Goal: Task Accomplishment & Management: Complete application form

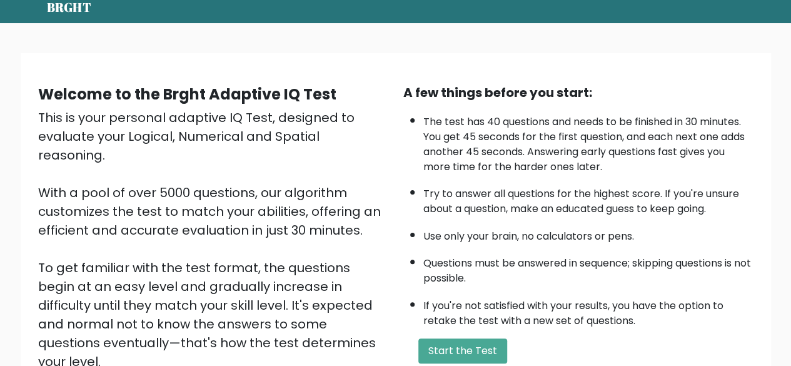
scroll to position [63, 0]
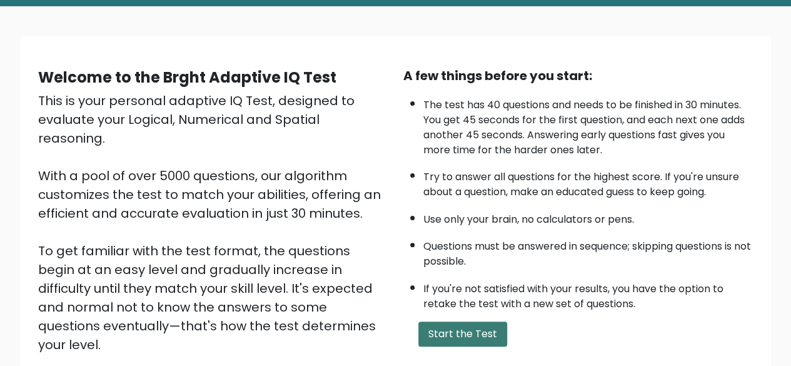
click at [461, 342] on button "Start the Test" at bounding box center [462, 333] width 89 height 25
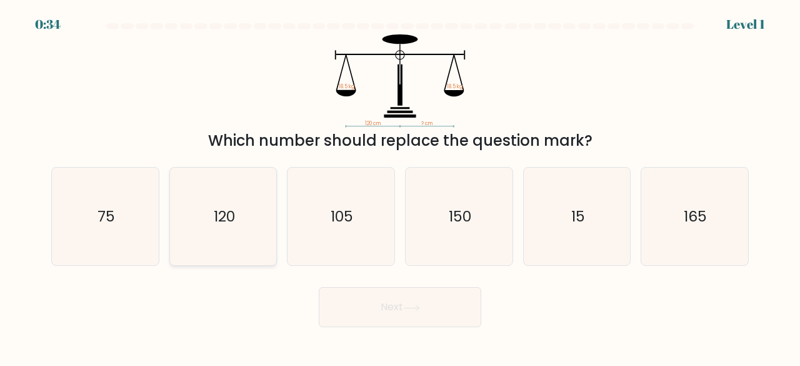
click at [242, 212] on icon "120" at bounding box center [223, 217] width 98 height 98
click at [400, 186] on input "b. 120" at bounding box center [400, 184] width 1 height 3
radio input "true"
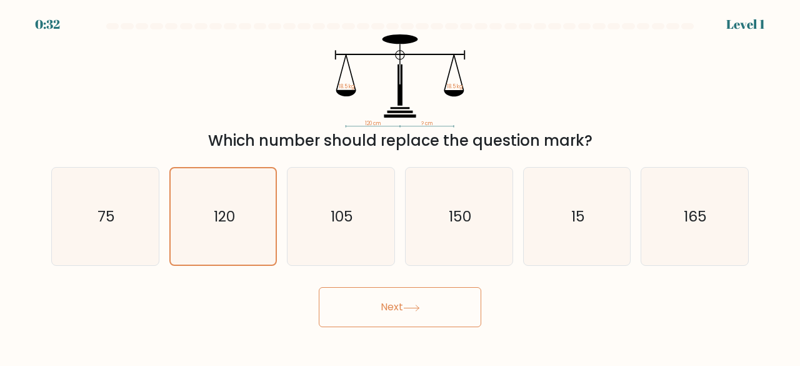
click at [418, 311] on icon at bounding box center [411, 307] width 17 height 7
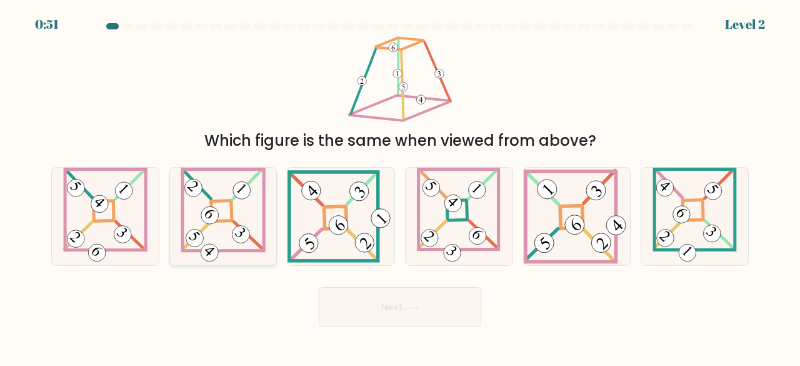
click at [239, 211] on icon at bounding box center [223, 217] width 85 height 98
click at [400, 186] on input "b." at bounding box center [400, 184] width 1 height 3
radio input "true"
click at [361, 301] on button "Next" at bounding box center [400, 307] width 163 height 40
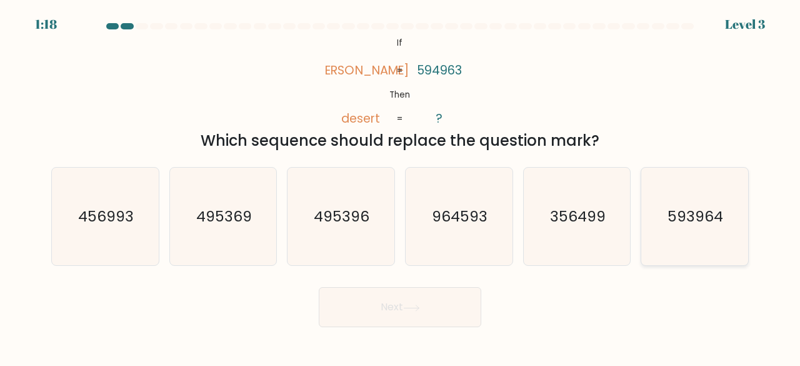
click at [675, 223] on text "593964" at bounding box center [696, 216] width 56 height 21
click at [401, 186] on input "f. 593964" at bounding box center [400, 184] width 1 height 3
radio input "true"
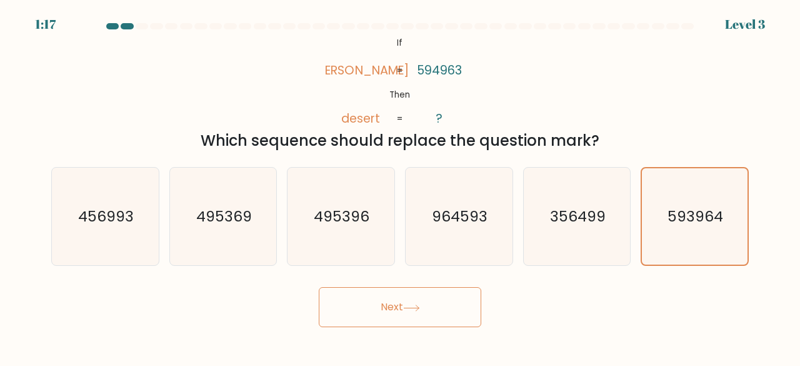
click at [387, 292] on button "Next" at bounding box center [400, 307] width 163 height 40
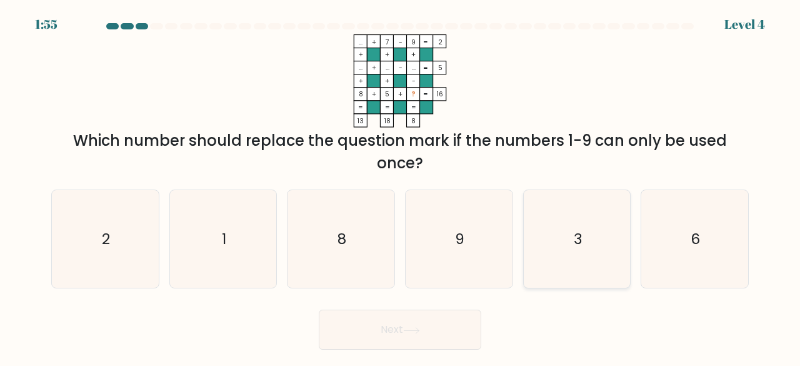
click at [564, 249] on icon "3" at bounding box center [577, 239] width 98 height 98
click at [401, 186] on input "e. 3" at bounding box center [400, 184] width 1 height 3
radio input "true"
click at [444, 344] on button "Next" at bounding box center [400, 329] width 163 height 40
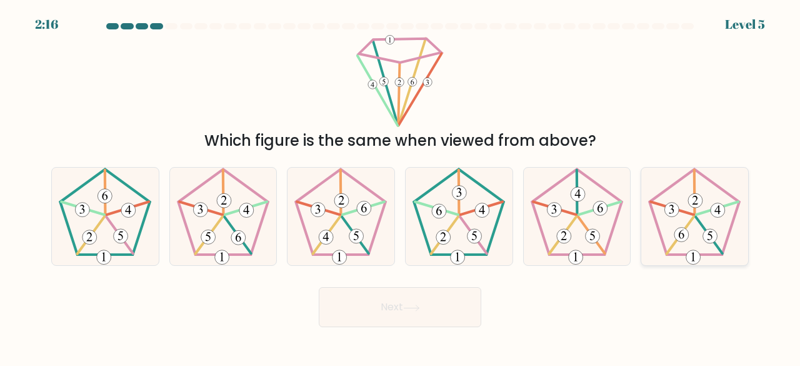
click at [690, 227] on icon at bounding box center [695, 217] width 98 height 98
click at [401, 186] on input "f." at bounding box center [400, 184] width 1 height 3
radio input "true"
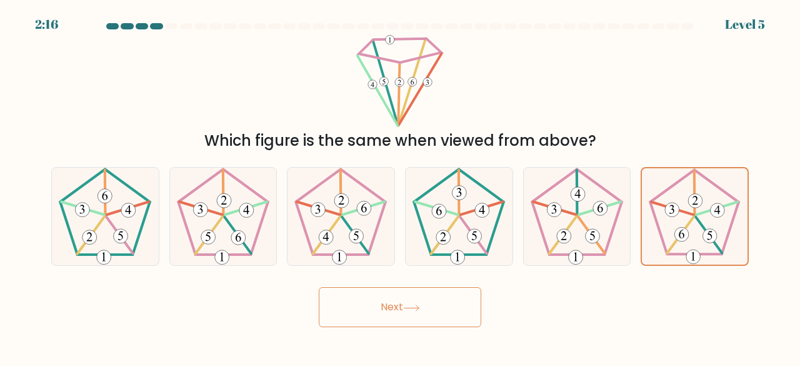
click at [425, 313] on button "Next" at bounding box center [400, 307] width 163 height 40
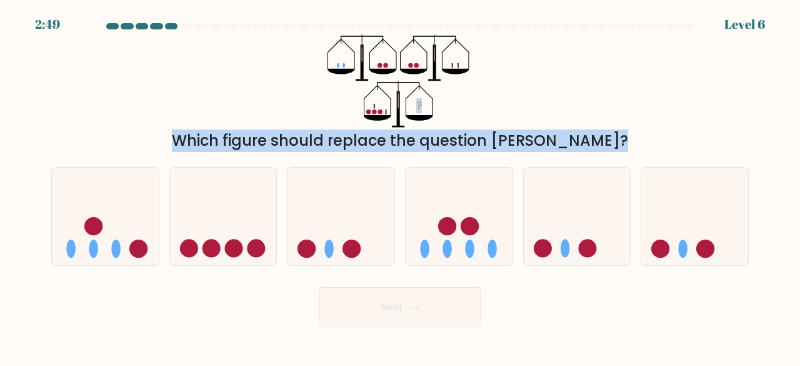
drag, startPoint x: 49, startPoint y: 23, endPoint x: 165, endPoint y: 54, distance: 120.4
click at [165, 54] on form at bounding box center [400, 175] width 800 height 304
click at [165, 54] on div "? Which figure should replace the question mark?" at bounding box center [400, 93] width 713 height 118
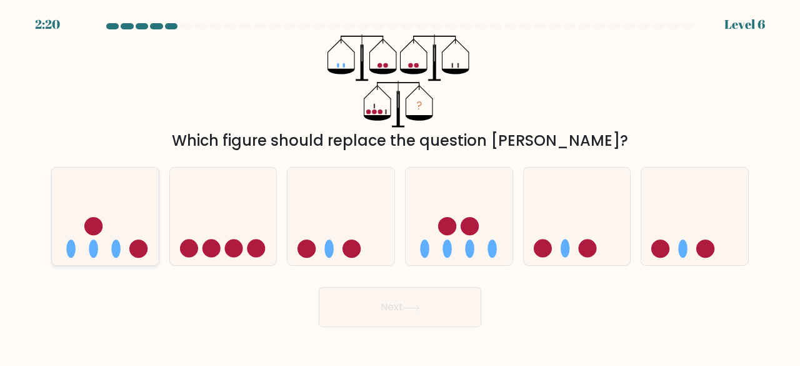
click at [141, 248] on circle at bounding box center [138, 248] width 18 height 18
click at [400, 186] on input "a." at bounding box center [400, 184] width 1 height 3
radio input "true"
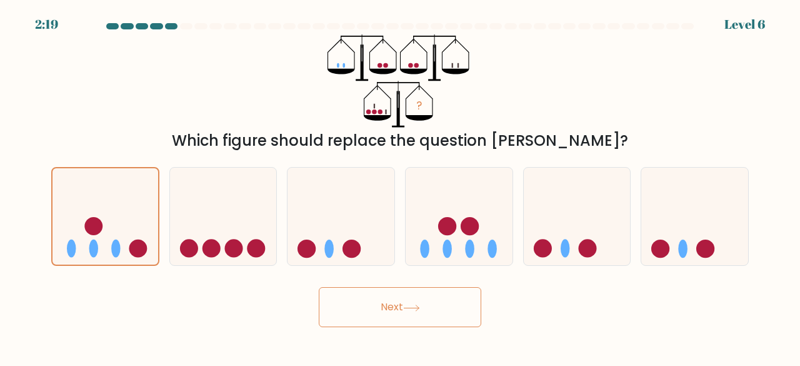
click at [400, 314] on button "Next" at bounding box center [400, 307] width 163 height 40
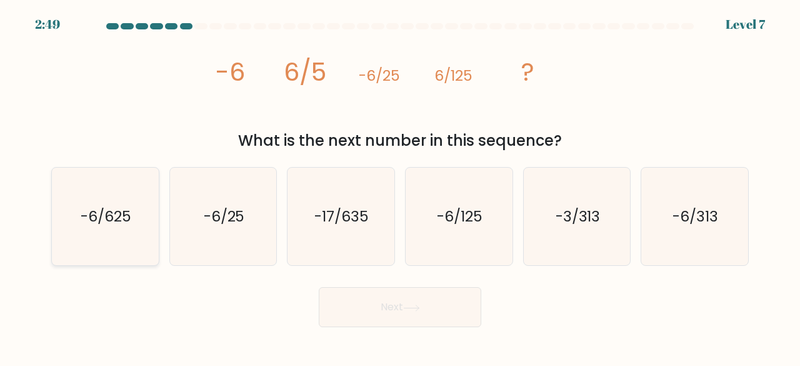
click at [99, 223] on text "-6/625" at bounding box center [106, 216] width 51 height 21
click at [400, 186] on input "a. -6/625" at bounding box center [400, 184] width 1 height 3
radio input "true"
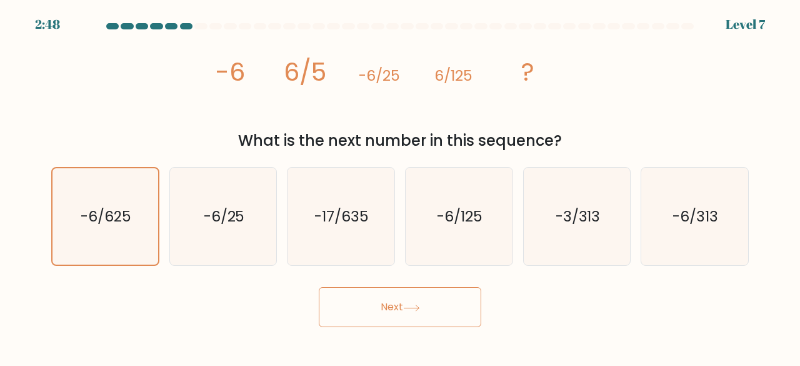
click at [370, 319] on button "Next" at bounding box center [400, 307] width 163 height 40
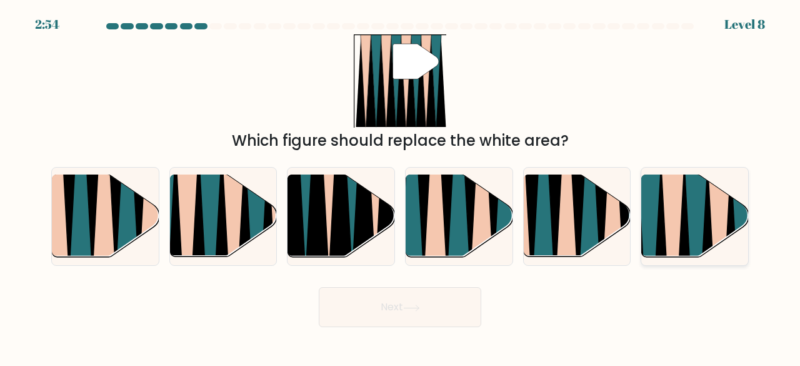
click at [695, 219] on icon at bounding box center [696, 261] width 24 height 214
click at [401, 186] on input "f." at bounding box center [400, 184] width 1 height 3
radio input "true"
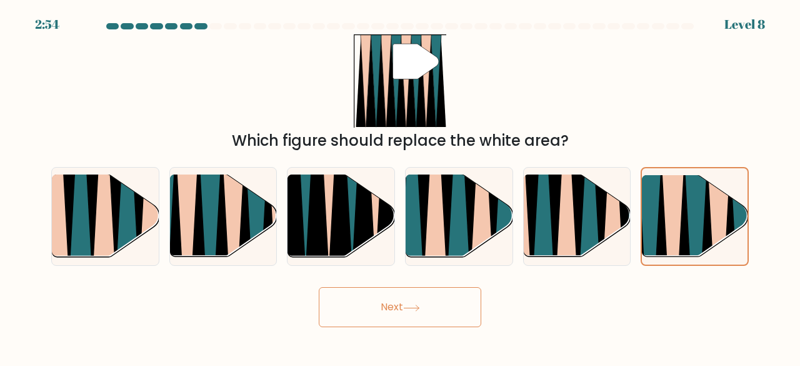
click at [430, 315] on button "Next" at bounding box center [400, 307] width 163 height 40
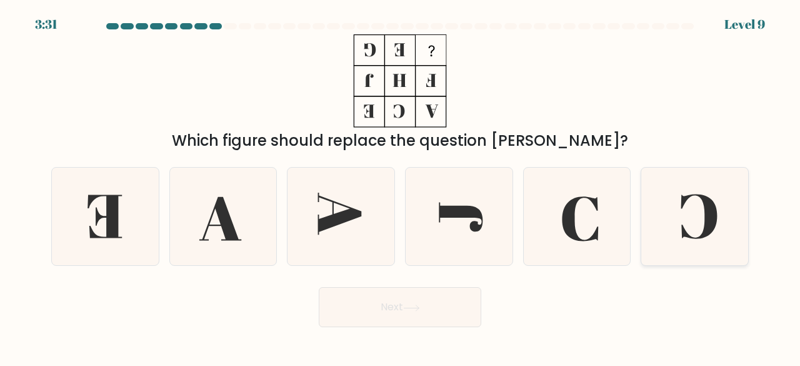
click at [670, 217] on icon at bounding box center [695, 217] width 98 height 98
click at [401, 186] on input "f." at bounding box center [400, 184] width 1 height 3
radio input "true"
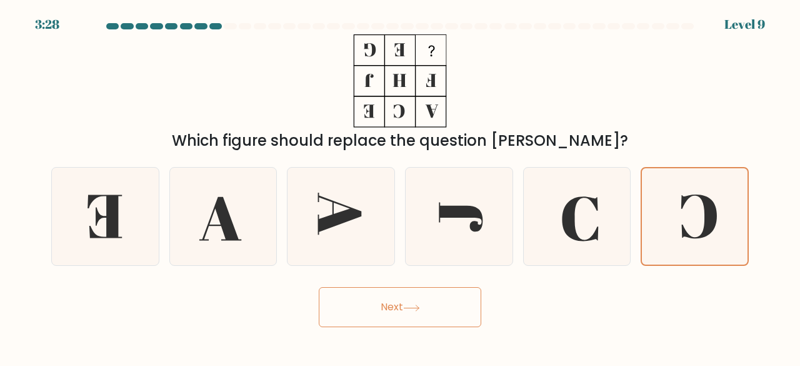
click at [413, 305] on icon at bounding box center [411, 307] width 17 height 7
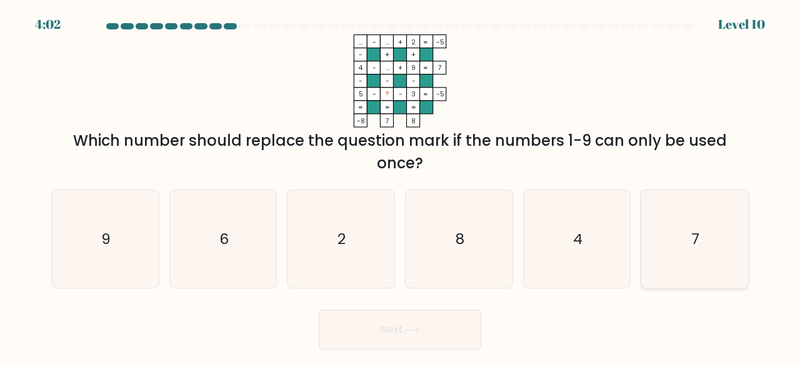
click at [675, 253] on icon "7" at bounding box center [695, 239] width 98 height 98
click at [401, 186] on input "f. 7" at bounding box center [400, 184] width 1 height 3
radio input "true"
click at [453, 336] on button "Next" at bounding box center [400, 329] width 163 height 40
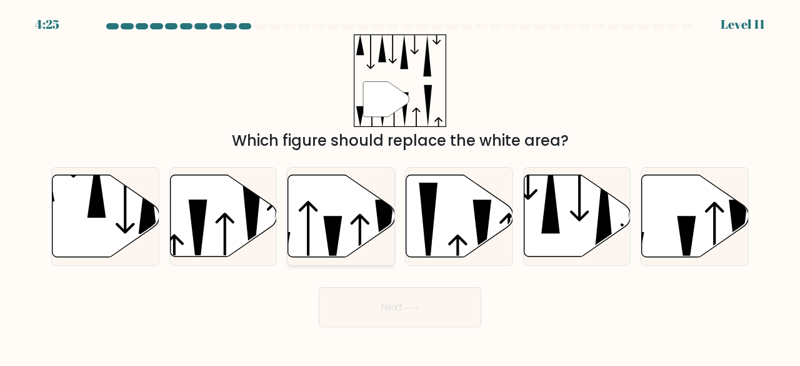
click at [355, 234] on icon at bounding box center [341, 216] width 107 height 82
click at [400, 186] on input "c." at bounding box center [400, 184] width 1 height 3
radio input "true"
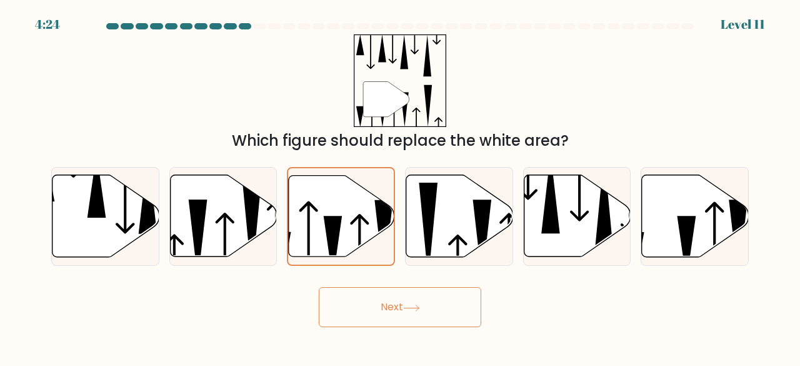
click at [373, 298] on button "Next" at bounding box center [400, 307] width 163 height 40
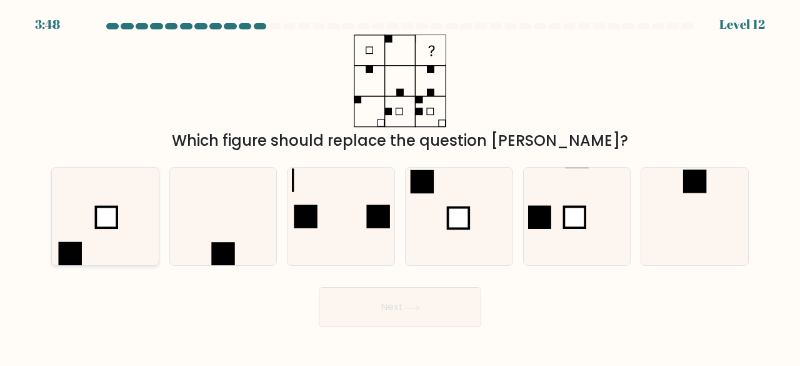
click at [131, 233] on icon at bounding box center [105, 217] width 98 height 98
click at [400, 186] on input "a." at bounding box center [400, 184] width 1 height 3
radio input "true"
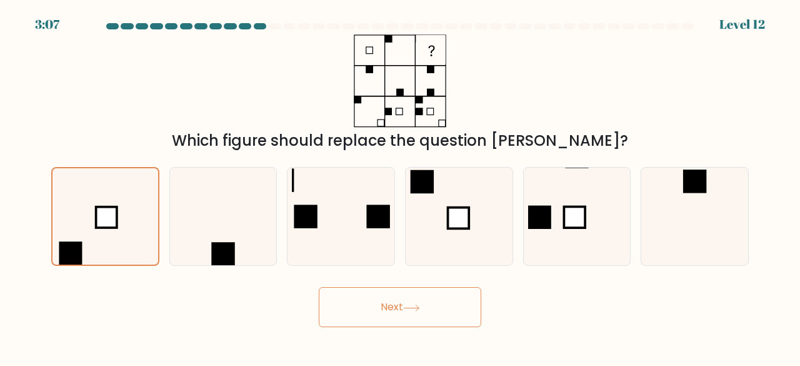
click at [378, 308] on button "Next" at bounding box center [400, 307] width 163 height 40
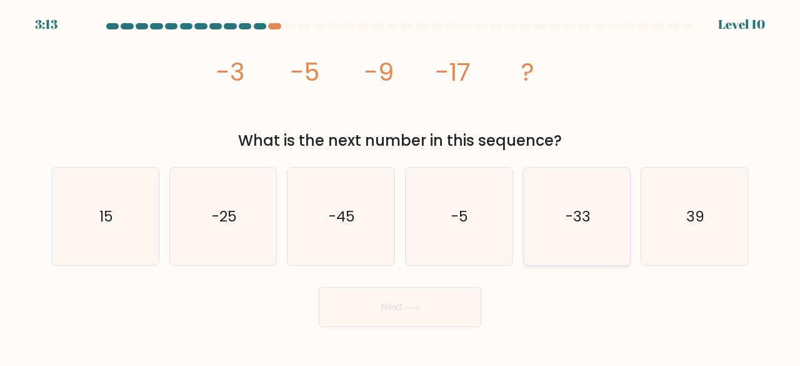
click at [581, 221] on text "-33" at bounding box center [578, 216] width 25 height 21
click at [401, 186] on input "e. -33" at bounding box center [400, 184] width 1 height 3
radio input "true"
click at [434, 311] on button "Next" at bounding box center [400, 307] width 163 height 40
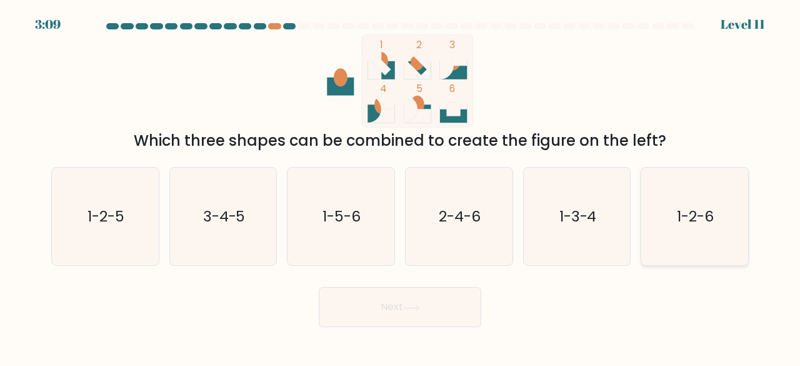
click at [684, 215] on text "1-2-6" at bounding box center [696, 216] width 37 height 21
click at [401, 186] on input "f. 1-2-6" at bounding box center [400, 184] width 1 height 3
radio input "true"
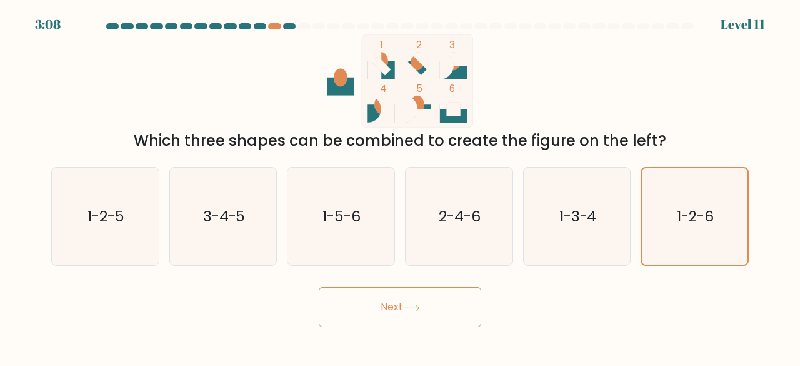
click at [379, 311] on button "Next" at bounding box center [400, 307] width 163 height 40
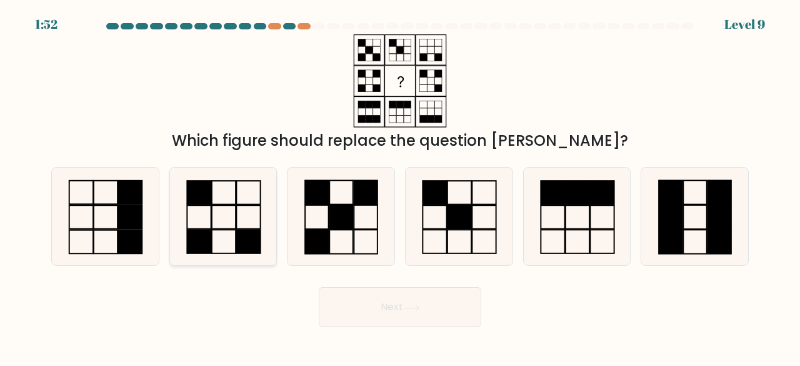
click at [256, 227] on icon at bounding box center [223, 217] width 98 height 98
click at [400, 186] on input "b." at bounding box center [400, 184] width 1 height 3
radio input "true"
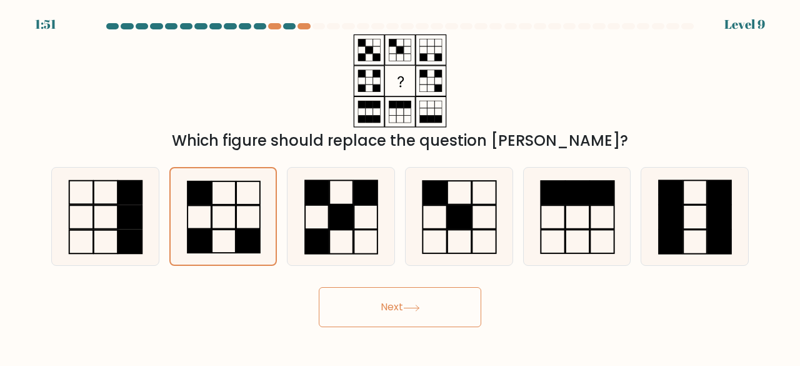
click at [402, 306] on button "Next" at bounding box center [400, 307] width 163 height 40
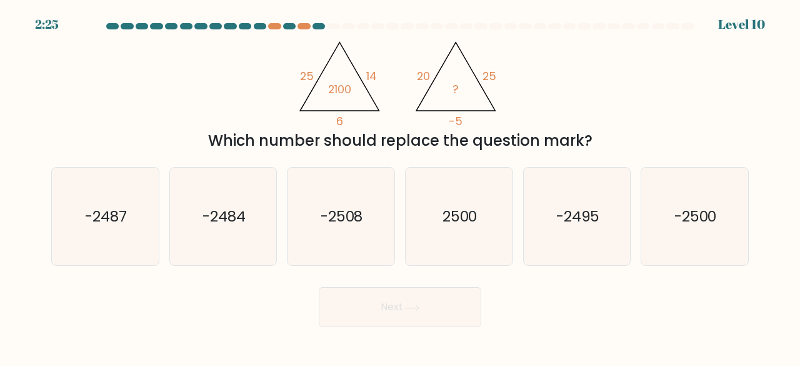
click at [178, 96] on div "@import url('https://fonts.googleapis.com/css?family=Abril+Fatface:400,100,100i…" at bounding box center [400, 93] width 713 height 118
click at [660, 233] on icon "-2500" at bounding box center [695, 217] width 98 height 98
click at [401, 186] on input "f. -2500" at bounding box center [400, 184] width 1 height 3
radio input "true"
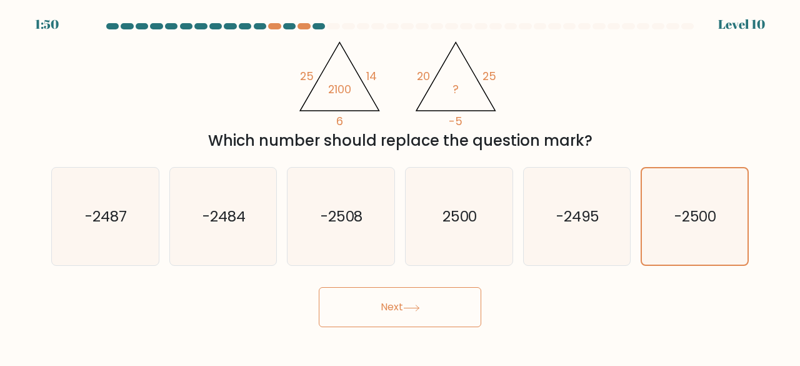
click at [458, 306] on button "Next" at bounding box center [400, 307] width 163 height 40
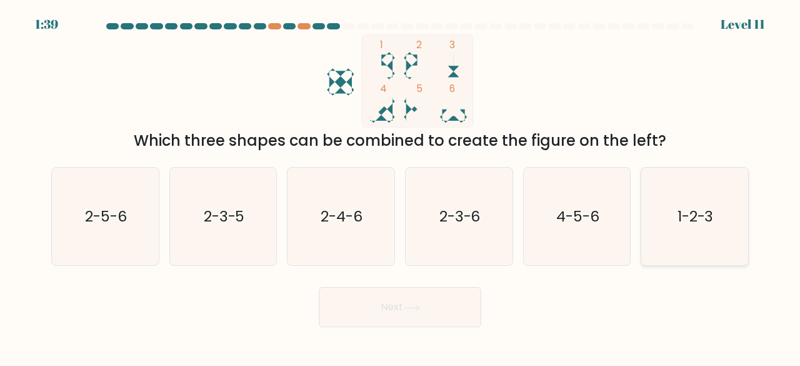
click at [710, 203] on icon "1-2-3" at bounding box center [695, 217] width 98 height 98
click at [401, 186] on input "f. 1-2-3" at bounding box center [400, 184] width 1 height 3
radio input "true"
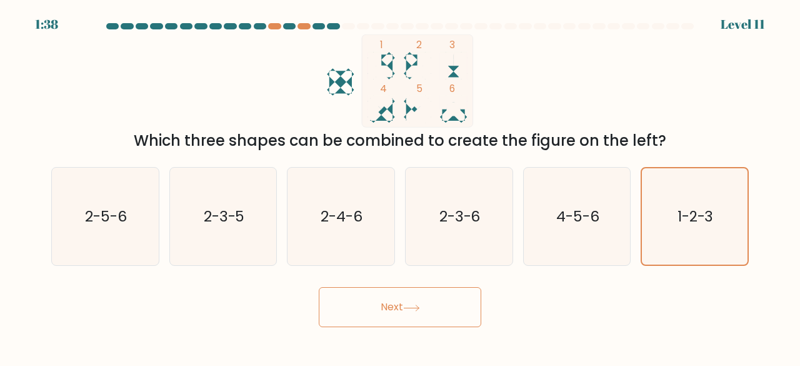
click at [427, 307] on button "Next" at bounding box center [400, 307] width 163 height 40
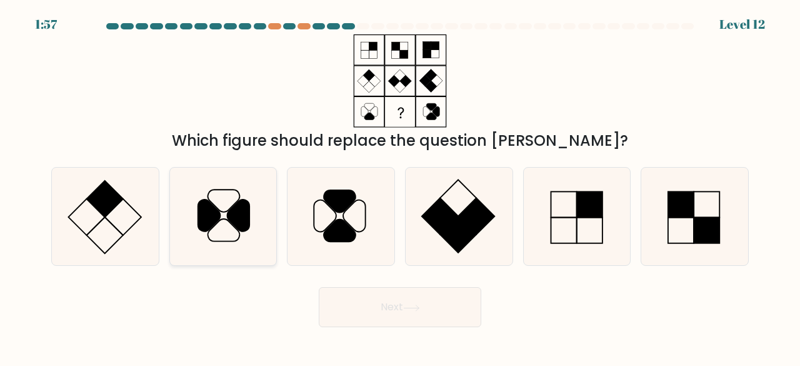
click at [245, 224] on icon at bounding box center [239, 215] width 23 height 32
click at [400, 186] on input "b." at bounding box center [400, 184] width 1 height 3
radio input "true"
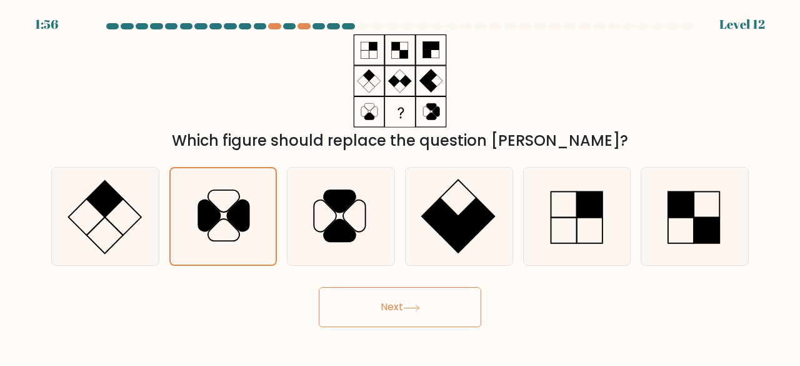
click at [402, 307] on button "Next" at bounding box center [400, 307] width 163 height 40
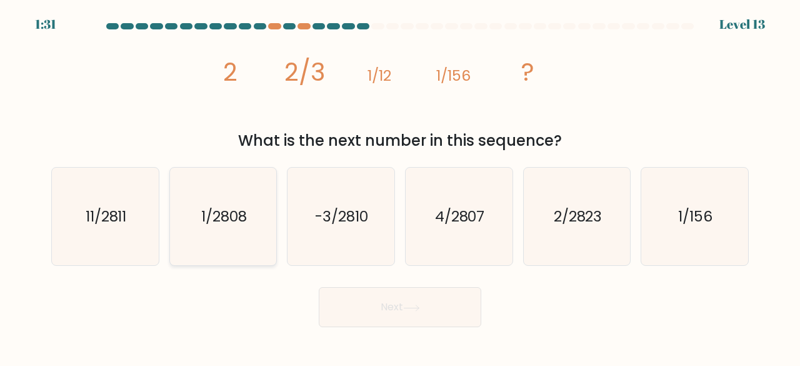
click at [229, 238] on icon "1/2808" at bounding box center [223, 217] width 98 height 98
click at [400, 186] on input "b. 1/2808" at bounding box center [400, 184] width 1 height 3
radio input "true"
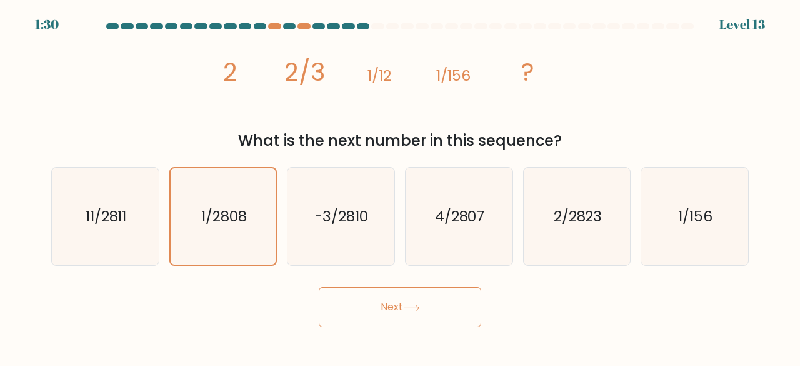
click at [384, 306] on button "Next" at bounding box center [400, 307] width 163 height 40
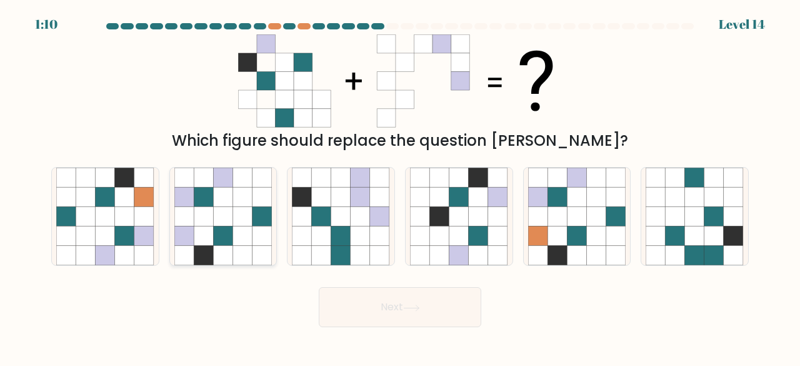
click at [229, 234] on icon at bounding box center [222, 235] width 19 height 19
click at [400, 186] on input "b." at bounding box center [400, 184] width 1 height 3
radio input "true"
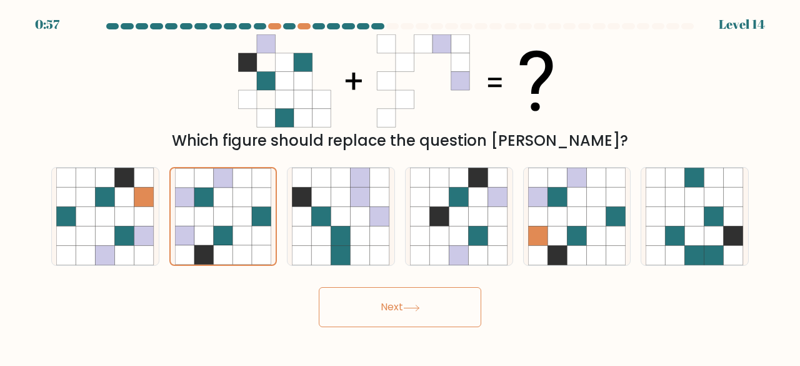
click at [388, 312] on button "Next" at bounding box center [400, 307] width 163 height 40
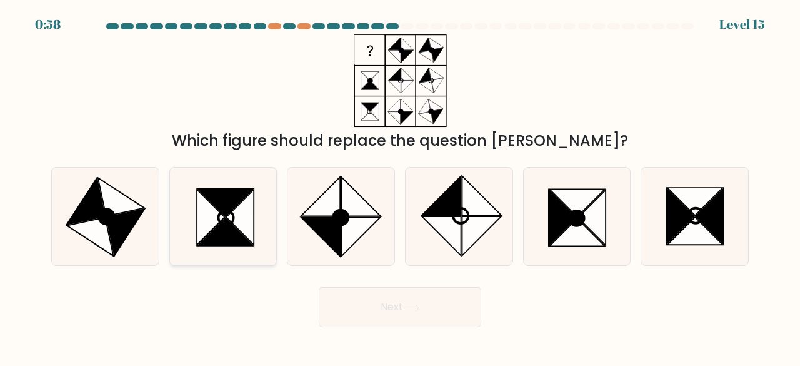
click at [246, 234] on icon at bounding box center [240, 217] width 28 height 56
click at [400, 186] on input "b." at bounding box center [400, 184] width 1 height 3
radio input "true"
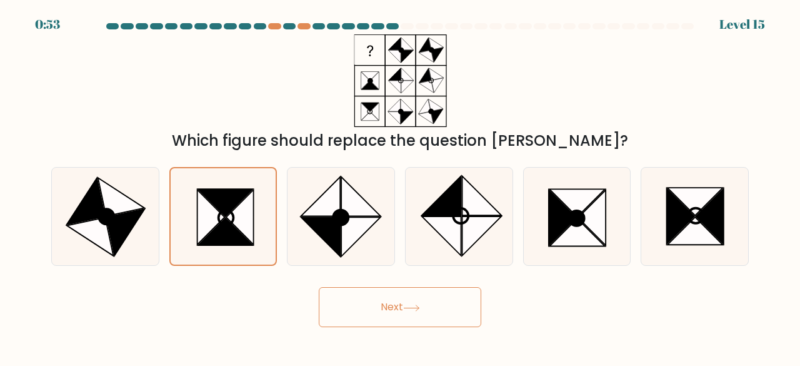
click at [418, 304] on icon at bounding box center [411, 307] width 17 height 7
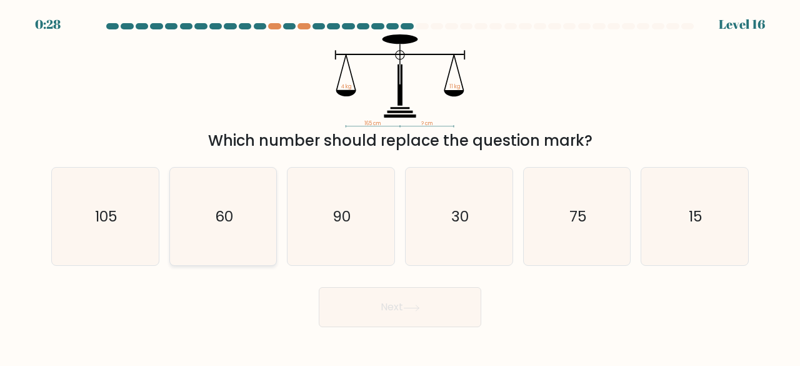
click at [238, 208] on icon "60" at bounding box center [223, 217] width 98 height 98
click at [400, 186] on input "b. 60" at bounding box center [400, 184] width 1 height 3
radio input "true"
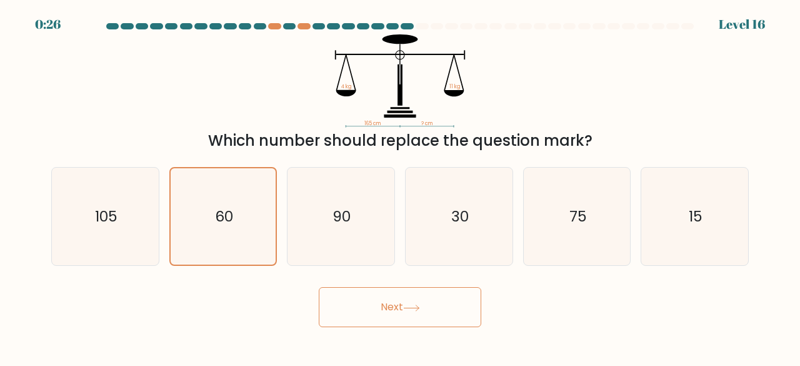
click at [363, 315] on button "Next" at bounding box center [400, 307] width 163 height 40
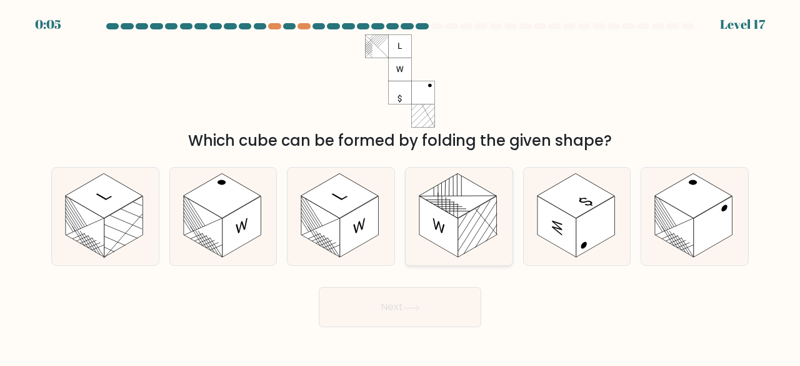
click at [453, 230] on rect at bounding box center [438, 226] width 39 height 61
click at [401, 186] on input "d." at bounding box center [400, 184] width 1 height 3
radio input "true"
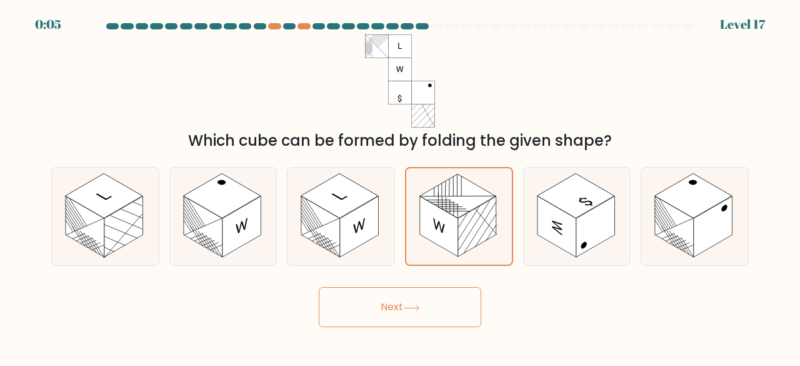
click at [433, 311] on button "Next" at bounding box center [400, 307] width 163 height 40
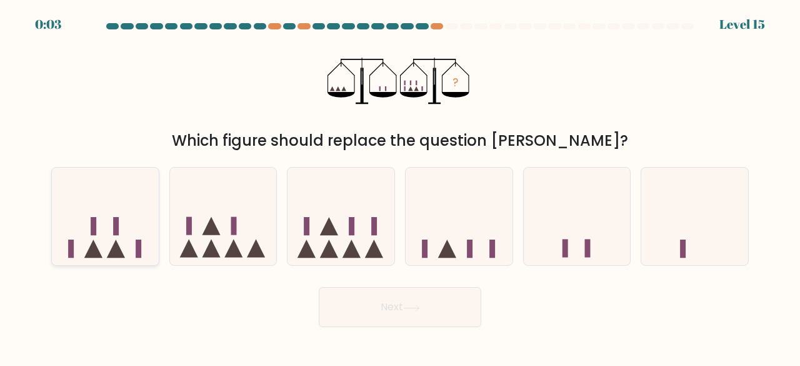
click at [123, 223] on icon at bounding box center [105, 216] width 107 height 88
click at [400, 186] on input "a." at bounding box center [400, 184] width 1 height 3
radio input "true"
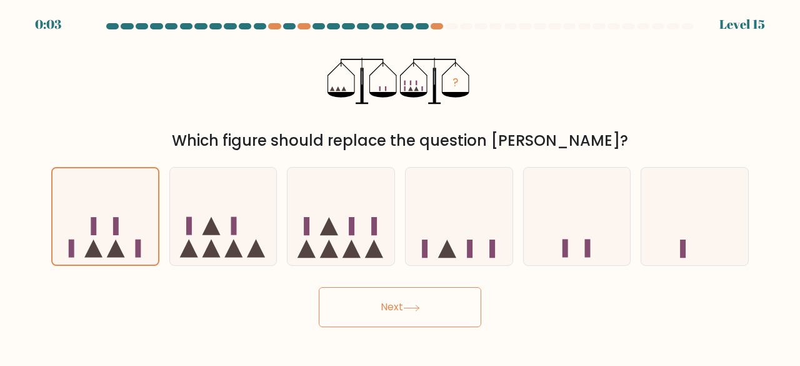
click at [381, 301] on button "Next" at bounding box center [400, 307] width 163 height 40
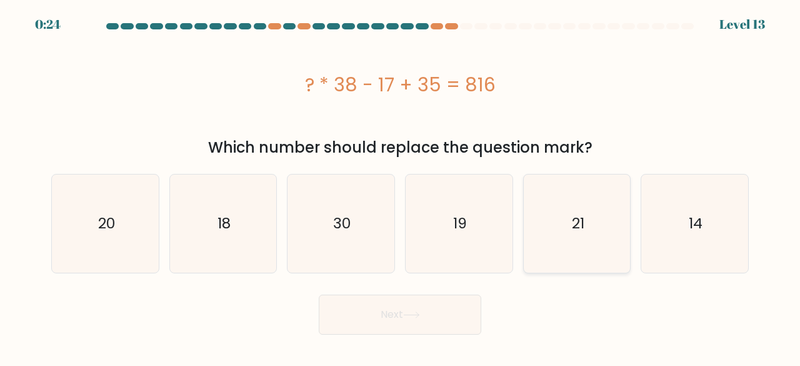
click at [576, 228] on text "21" at bounding box center [578, 223] width 13 height 21
click at [401, 186] on input "e. 21" at bounding box center [400, 184] width 1 height 3
radio input "true"
click at [459, 296] on button "Next" at bounding box center [400, 314] width 163 height 40
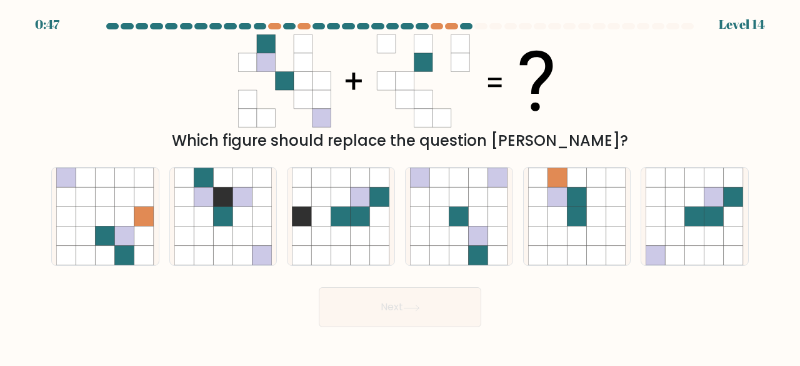
click at [631, 231] on div "e." at bounding box center [577, 216] width 118 height 99
drag, startPoint x: 641, startPoint y: 241, endPoint x: 644, endPoint y: 247, distance: 7.0
click at [642, 241] on div at bounding box center [695, 216] width 108 height 99
click at [401, 186] on input "f." at bounding box center [400, 184] width 1 height 3
radio input "true"
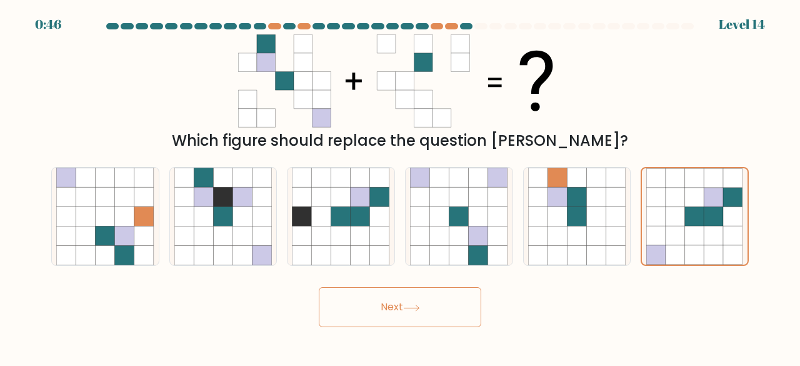
click at [463, 310] on button "Next" at bounding box center [400, 307] width 163 height 40
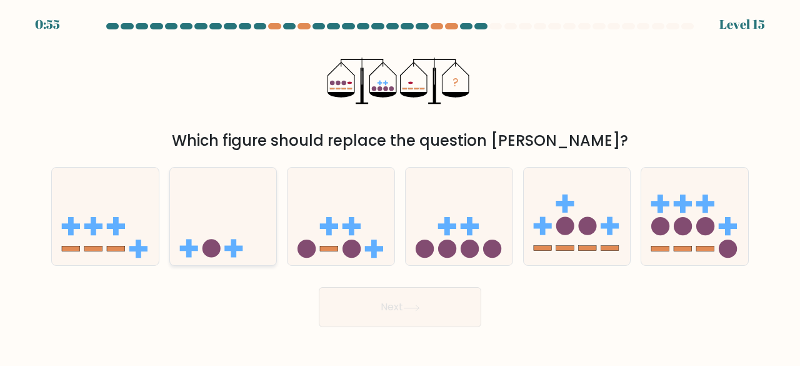
click at [233, 240] on rect at bounding box center [234, 248] width 6 height 18
click at [400, 186] on input "b." at bounding box center [400, 184] width 1 height 3
radio input "true"
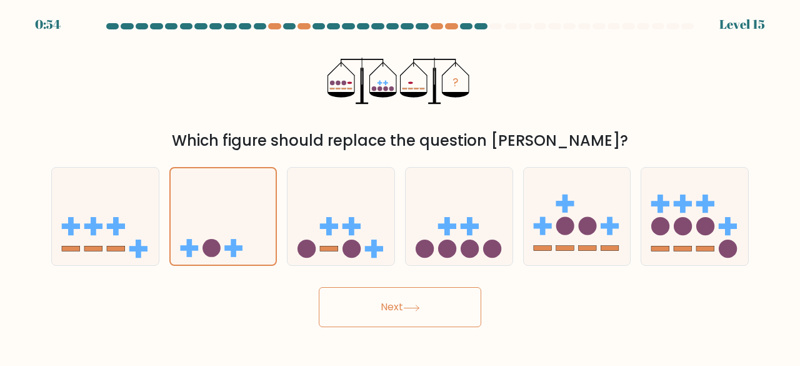
click at [394, 301] on button "Next" at bounding box center [400, 307] width 163 height 40
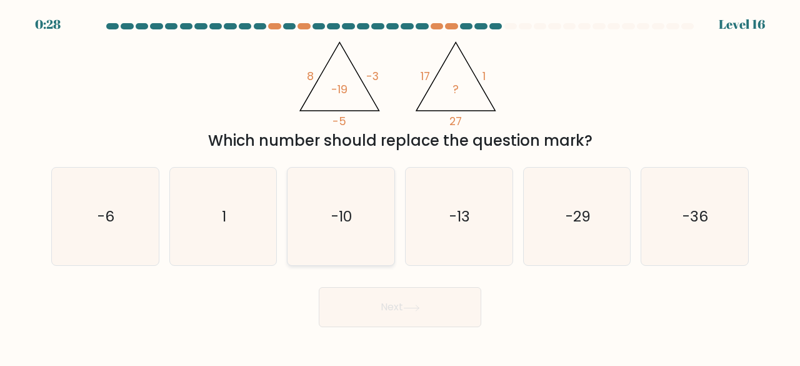
click at [368, 201] on icon "-10" at bounding box center [341, 217] width 98 height 98
click at [400, 186] on input "c. -10" at bounding box center [400, 184] width 1 height 3
radio input "true"
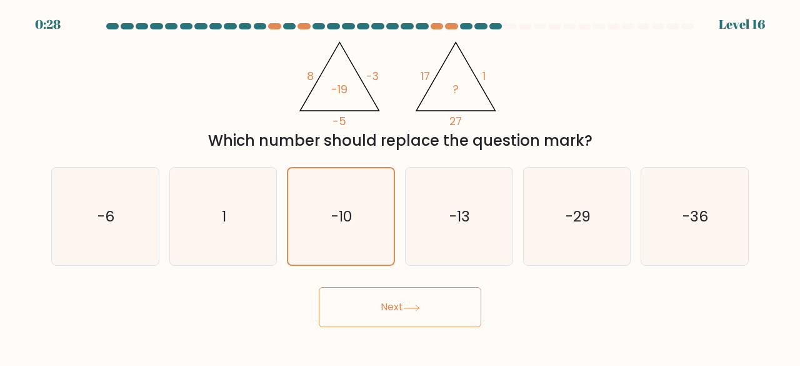
click at [366, 298] on button "Next" at bounding box center [400, 307] width 163 height 40
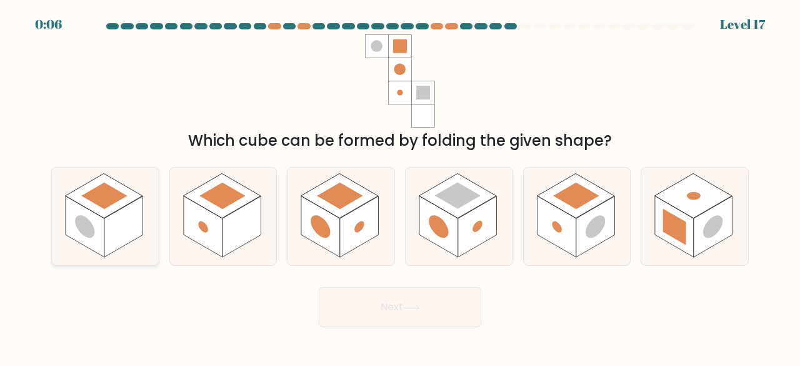
click at [117, 228] on rect at bounding box center [123, 226] width 39 height 61
click at [400, 186] on input "a." at bounding box center [400, 184] width 1 height 3
radio input "true"
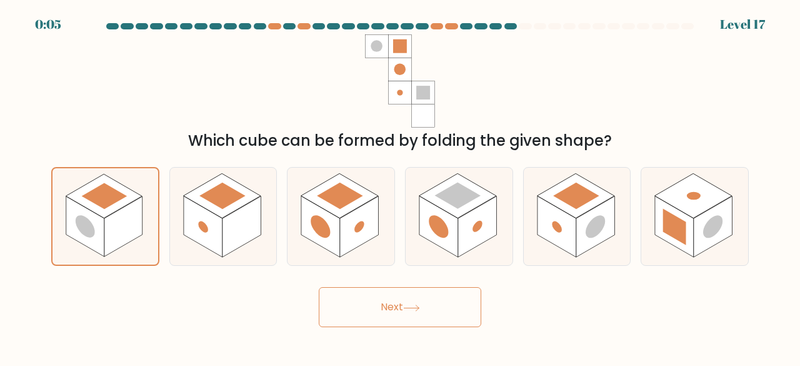
click at [442, 314] on button "Next" at bounding box center [400, 307] width 163 height 40
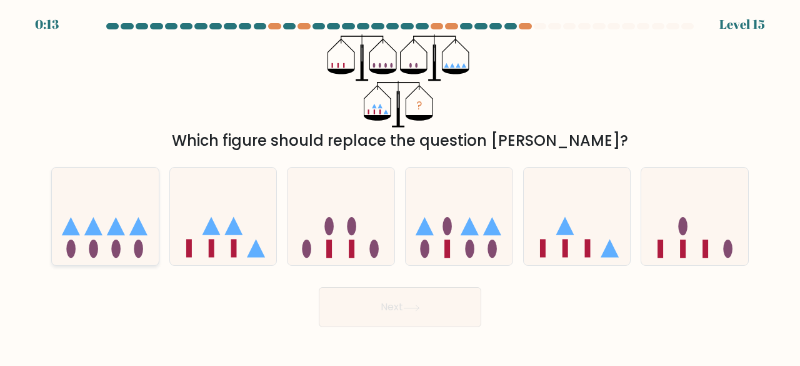
click at [118, 239] on icon at bounding box center [105, 216] width 107 height 88
click at [400, 186] on input "a." at bounding box center [400, 184] width 1 height 3
radio input "true"
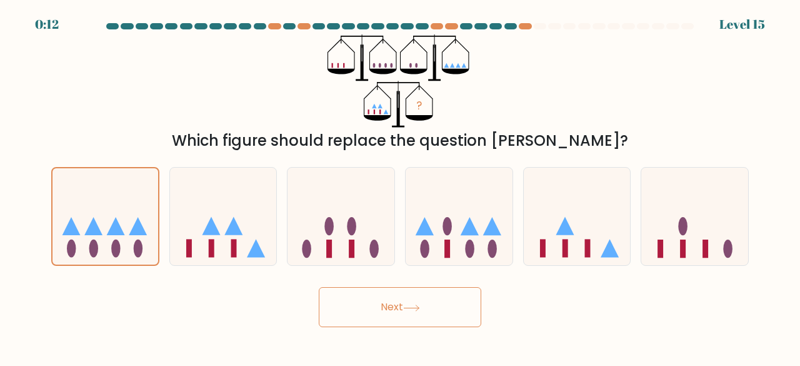
click at [410, 306] on icon at bounding box center [411, 307] width 17 height 7
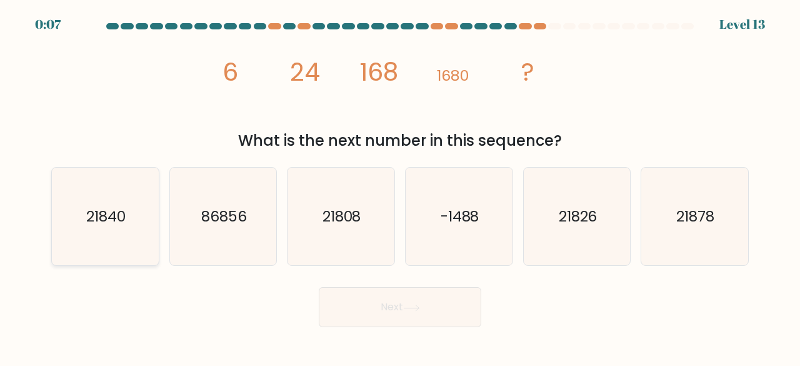
click at [90, 226] on icon "21840" at bounding box center [105, 217] width 98 height 98
click at [400, 186] on input "a. 21840" at bounding box center [400, 184] width 1 height 3
radio input "true"
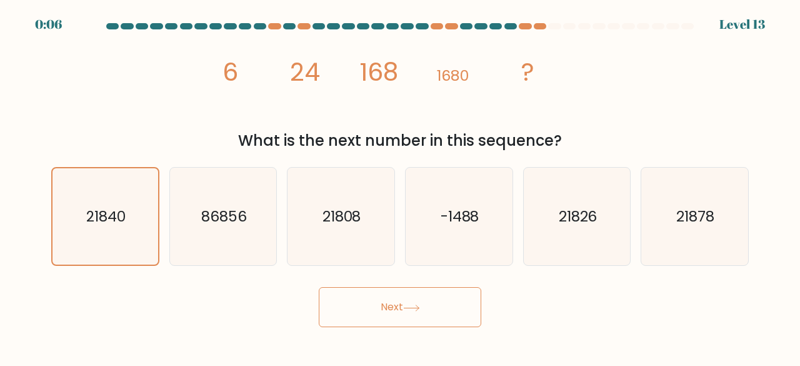
click at [429, 314] on button "Next" at bounding box center [400, 307] width 163 height 40
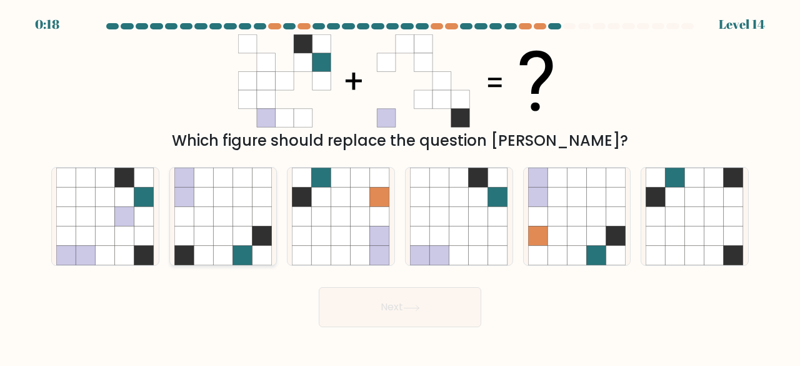
click at [231, 249] on icon at bounding box center [222, 255] width 19 height 19
click at [400, 186] on input "b." at bounding box center [400, 184] width 1 height 3
radio input "true"
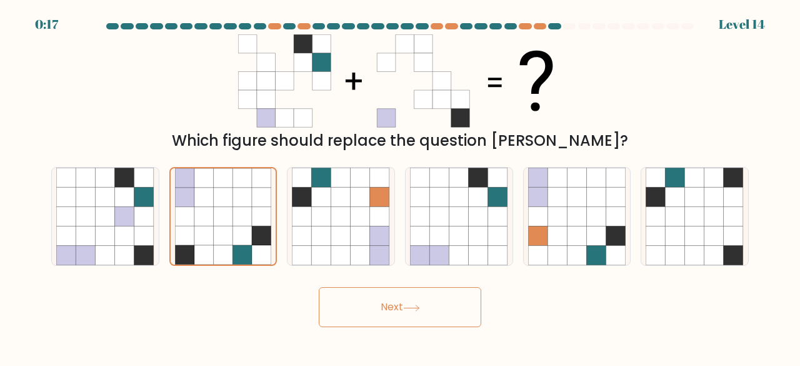
click at [395, 313] on button "Next" at bounding box center [400, 307] width 163 height 40
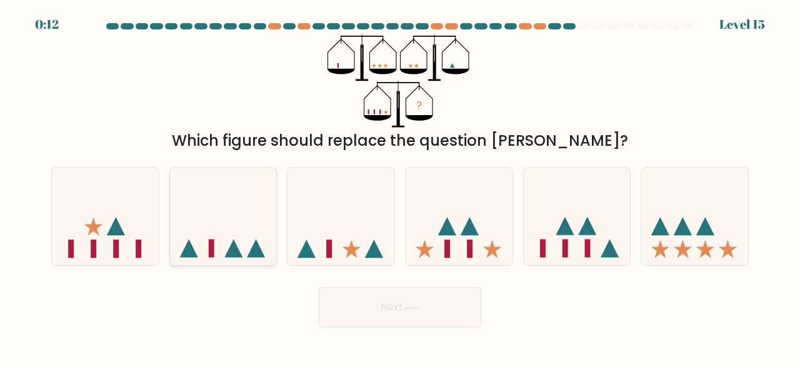
click at [262, 249] on icon at bounding box center [223, 216] width 107 height 88
click at [400, 186] on input "b." at bounding box center [400, 184] width 1 height 3
radio input "true"
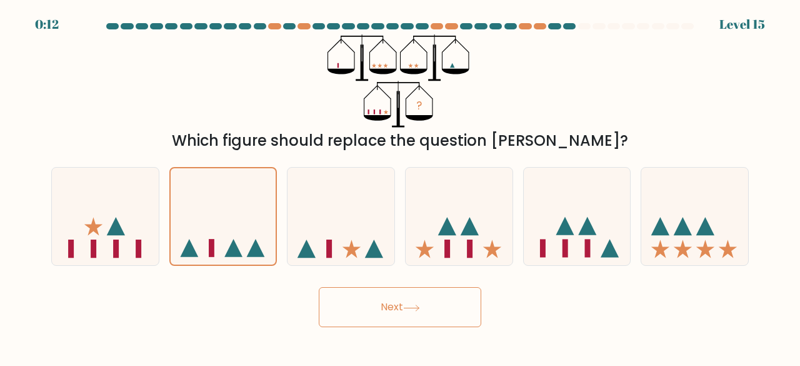
click at [349, 301] on button "Next" at bounding box center [400, 307] width 163 height 40
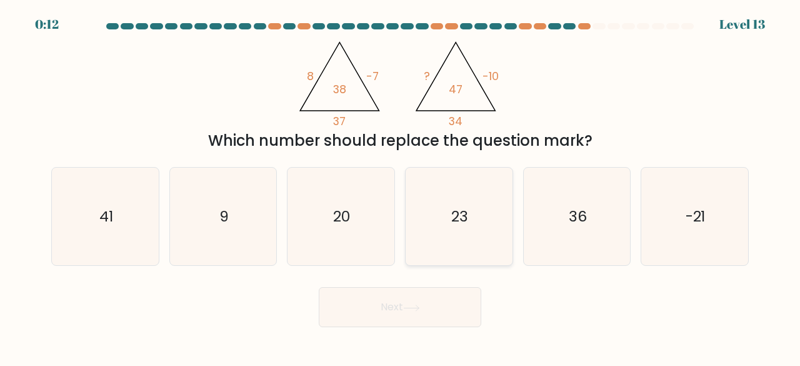
click at [486, 211] on icon "23" at bounding box center [459, 217] width 98 height 98
click at [401, 186] on input "d. 23" at bounding box center [400, 184] width 1 height 3
radio input "true"
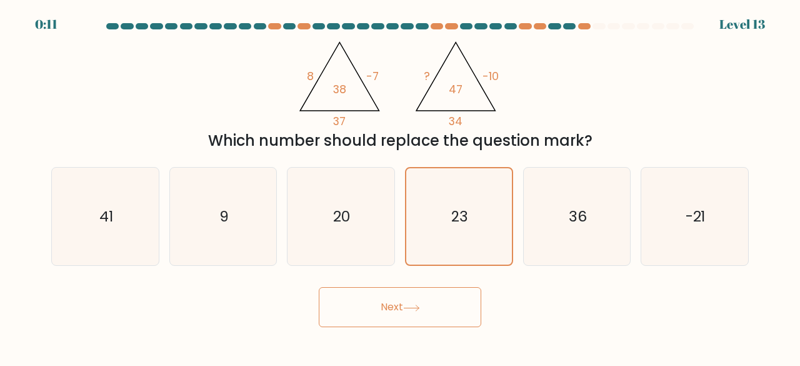
click at [448, 311] on button "Next" at bounding box center [400, 307] width 163 height 40
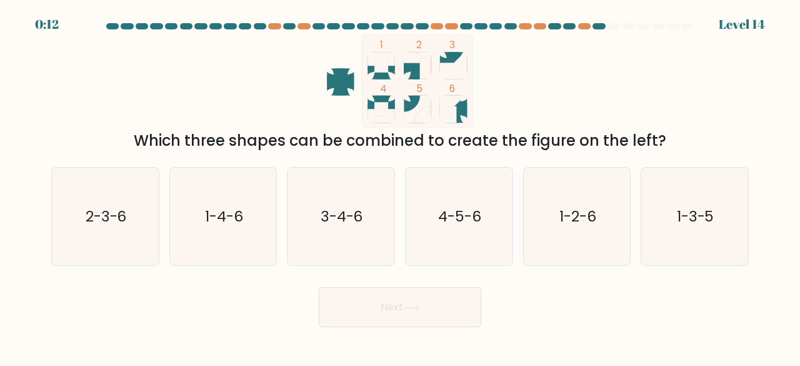
click at [460, 106] on icon at bounding box center [453, 106] width 27 height 16
click at [573, 223] on text "1-2-6" at bounding box center [577, 216] width 37 height 21
click at [401, 186] on input "e. 1-2-6" at bounding box center [400, 184] width 1 height 3
radio input "true"
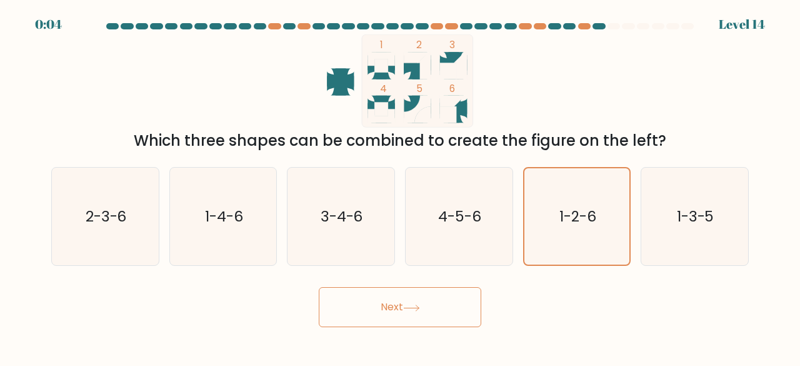
click at [447, 308] on button "Next" at bounding box center [400, 307] width 163 height 40
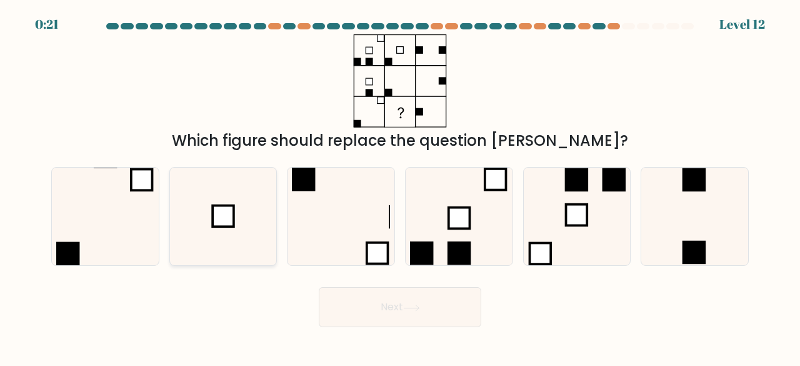
click at [239, 224] on icon at bounding box center [223, 217] width 98 height 98
click at [400, 186] on input "b." at bounding box center [400, 184] width 1 height 3
radio input "true"
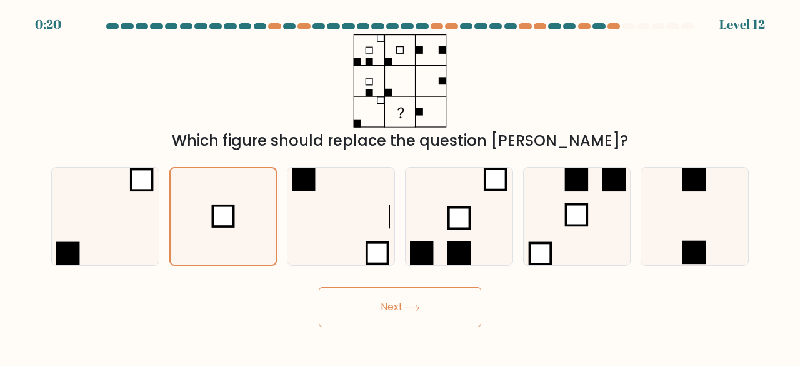
click at [420, 309] on icon at bounding box center [411, 307] width 17 height 7
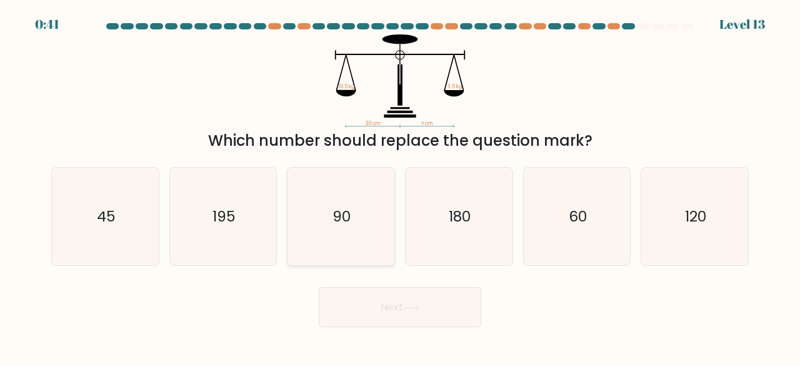
click at [363, 241] on icon "90" at bounding box center [341, 217] width 98 height 98
click at [400, 186] on input "c. 90" at bounding box center [400, 184] width 1 height 3
radio input "true"
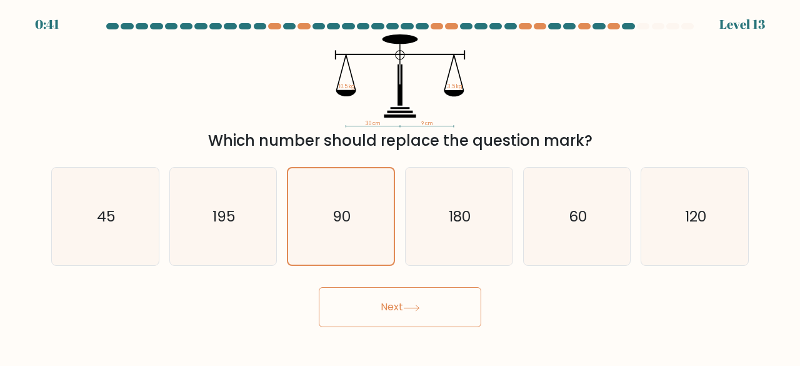
click at [393, 309] on button "Next" at bounding box center [400, 307] width 163 height 40
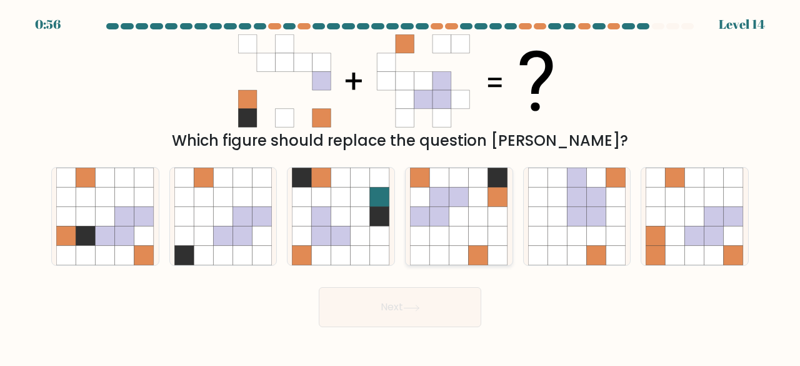
click at [461, 224] on icon at bounding box center [458, 216] width 19 height 19
click at [401, 186] on input "d." at bounding box center [400, 184] width 1 height 3
radio input "true"
click at [429, 299] on button "Next" at bounding box center [400, 307] width 163 height 40
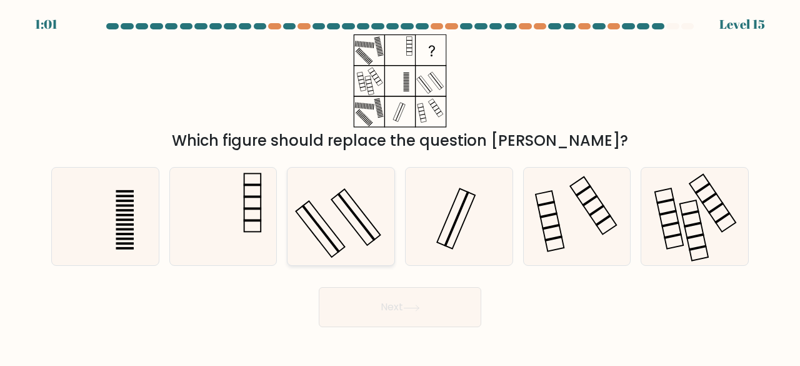
click at [348, 219] on rect at bounding box center [356, 217] width 49 height 56
click at [400, 186] on input "c." at bounding box center [400, 184] width 1 height 3
radio input "true"
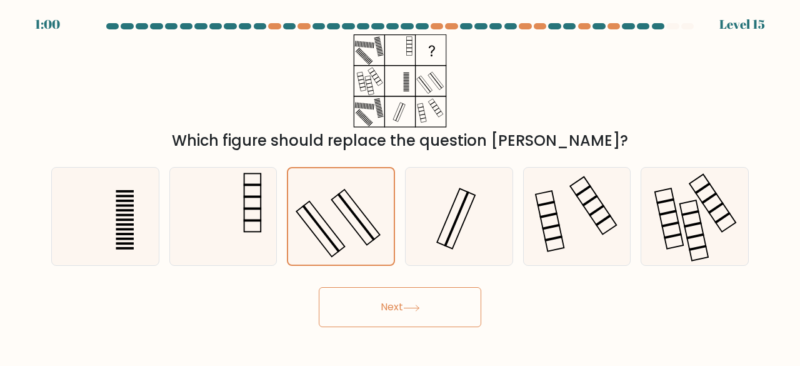
click at [432, 307] on button "Next" at bounding box center [400, 307] width 163 height 40
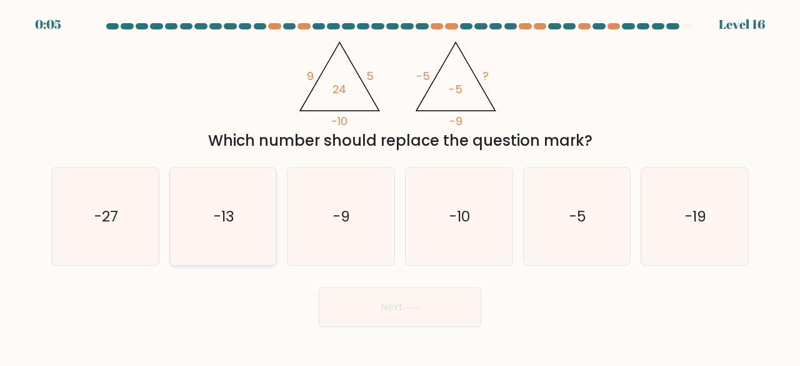
click at [215, 223] on text "-13" at bounding box center [224, 216] width 21 height 21
click at [400, 186] on input "b. -13" at bounding box center [400, 184] width 1 height 3
radio input "true"
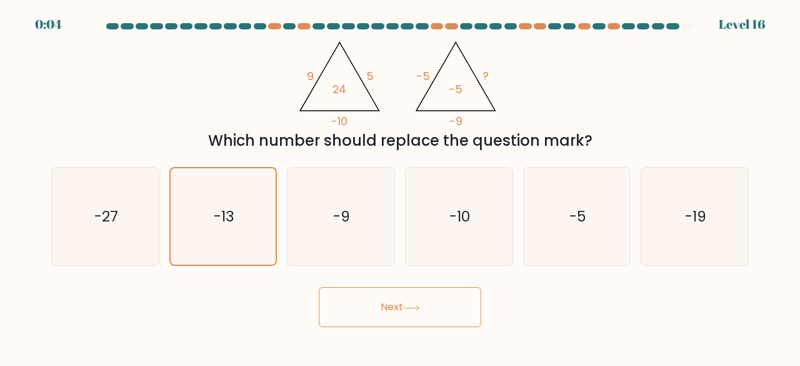
click at [389, 296] on button "Next" at bounding box center [400, 307] width 163 height 40
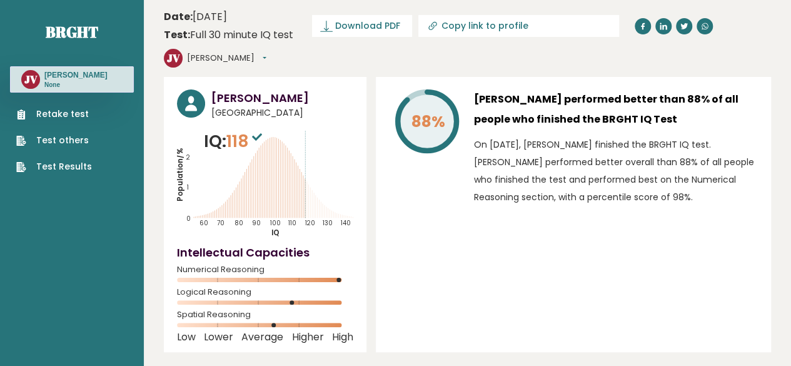
click at [73, 164] on link "Test Results" at bounding box center [54, 166] width 76 height 13
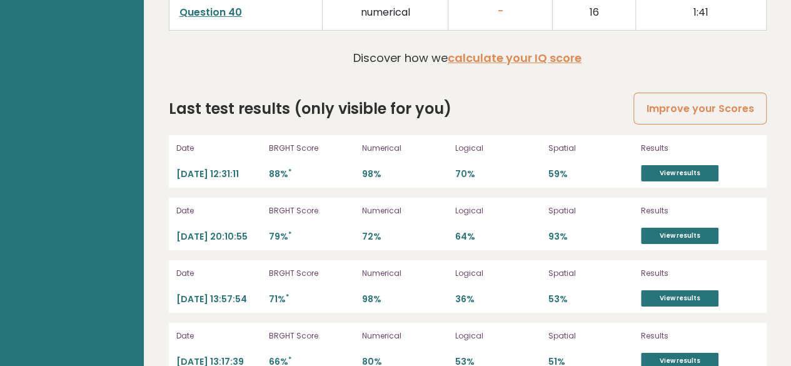
scroll to position [2093, 0]
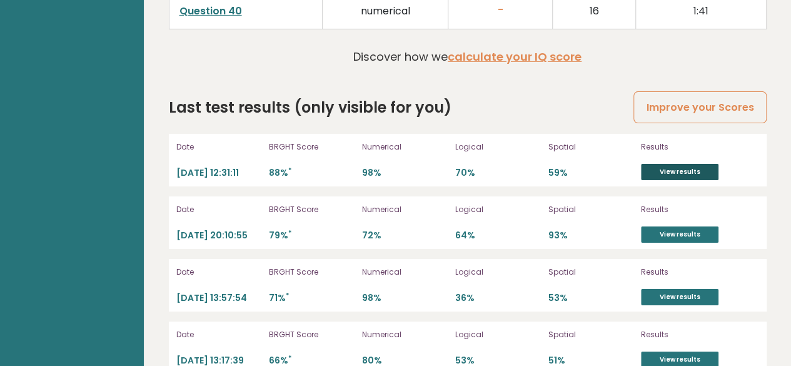
click at [691, 164] on link "View results" at bounding box center [680, 172] width 78 height 16
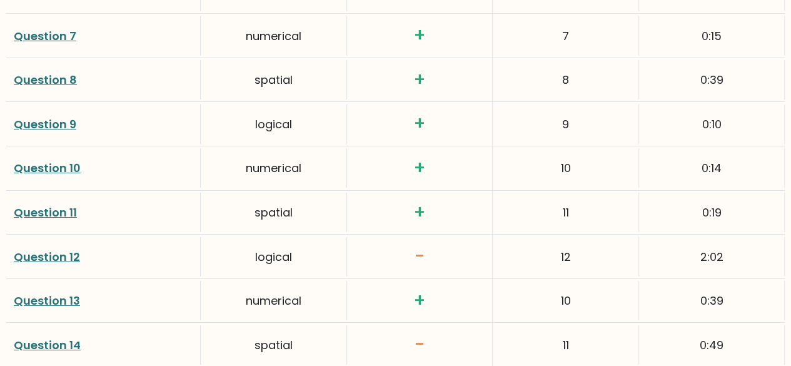
scroll to position [2188, 0]
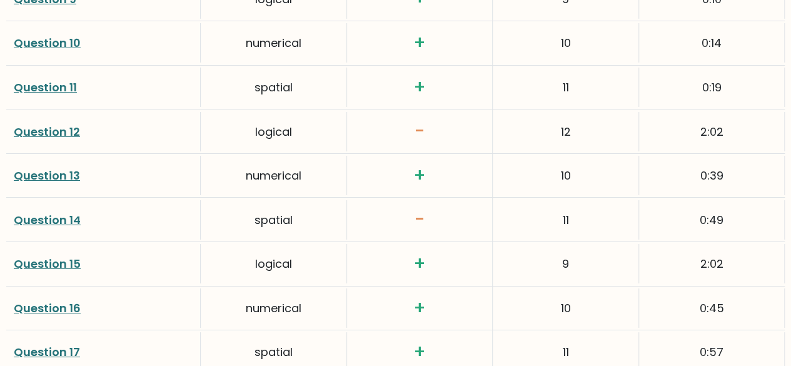
click at [45, 130] on link "Question 12" at bounding box center [47, 132] width 66 height 16
click at [73, 221] on link "Question 14" at bounding box center [47, 220] width 67 height 16
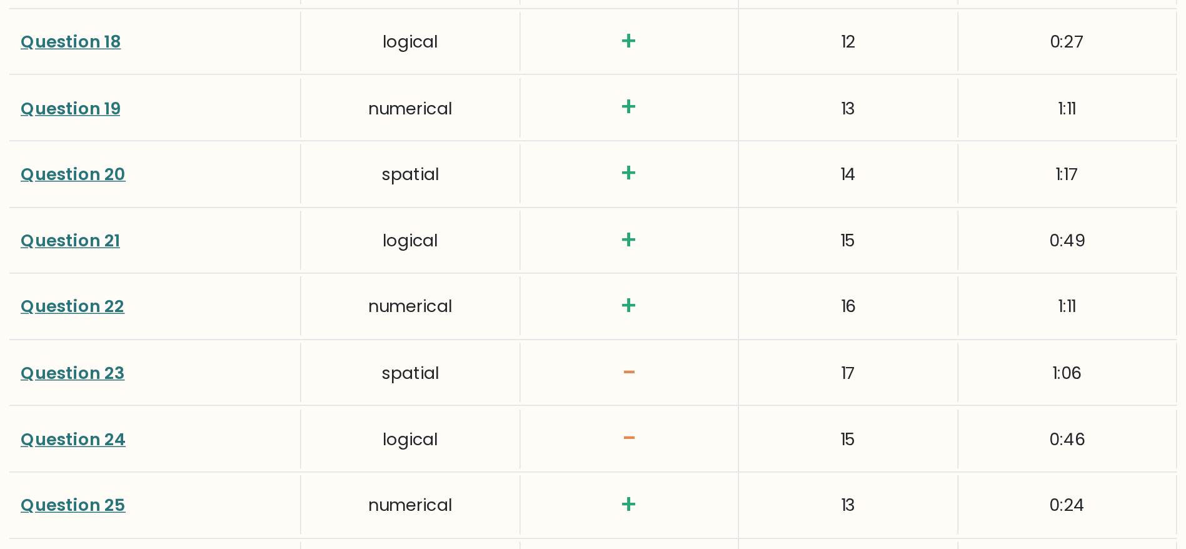
scroll to position [2625, 0]
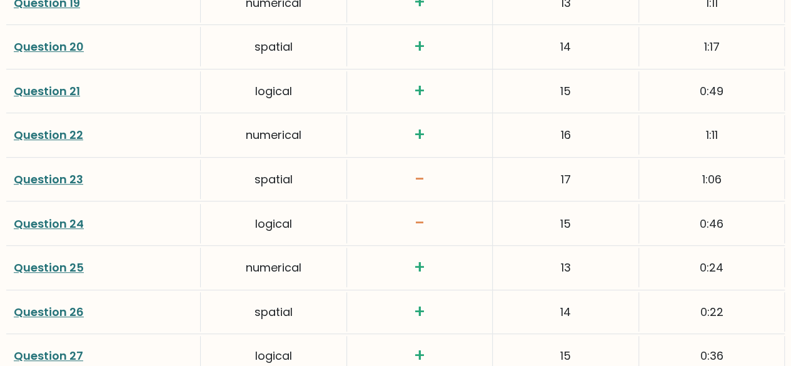
click at [68, 171] on link "Question 23" at bounding box center [48, 179] width 69 height 16
click at [65, 216] on link "Question 24" at bounding box center [49, 224] width 70 height 16
click at [78, 172] on link "Question 23" at bounding box center [48, 179] width 69 height 16
click at [63, 216] on link "Question 24" at bounding box center [49, 224] width 70 height 16
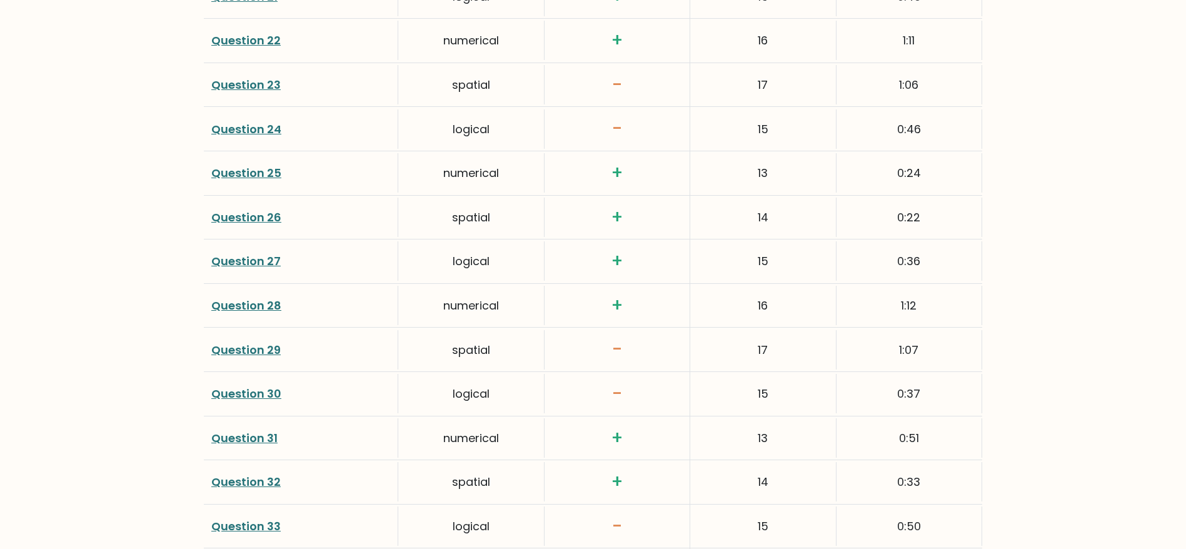
scroll to position [2813, 0]
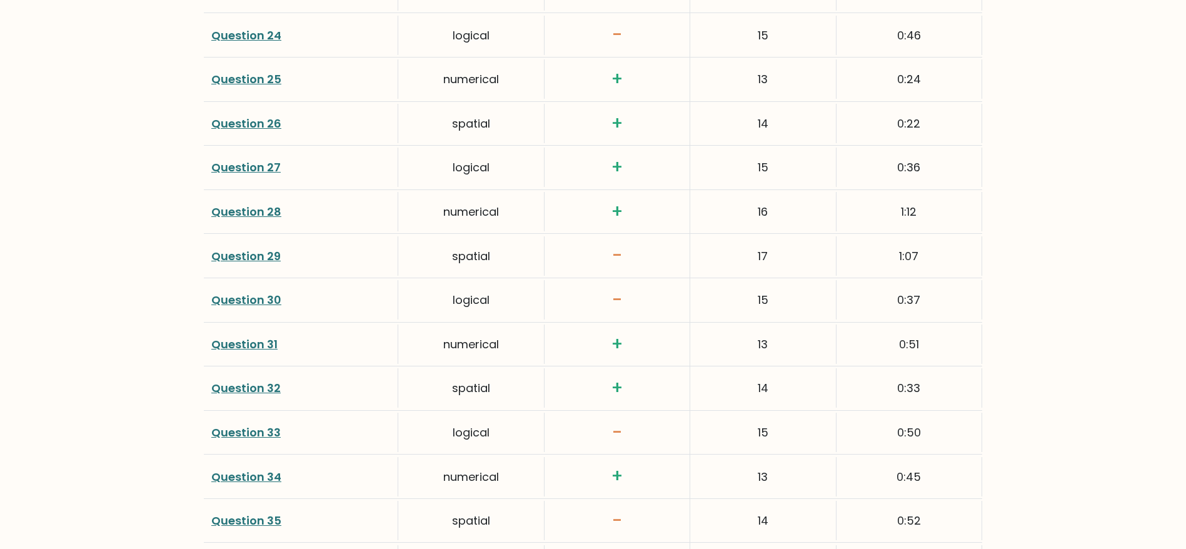
click at [260, 251] on link "Question 29" at bounding box center [245, 256] width 69 height 16
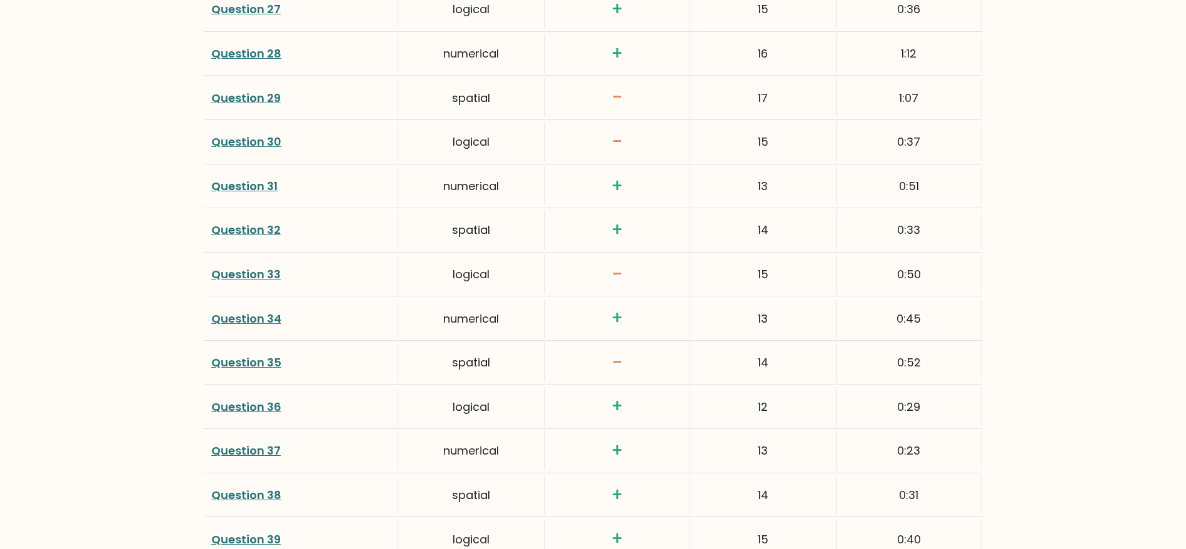
scroll to position [3001, 0]
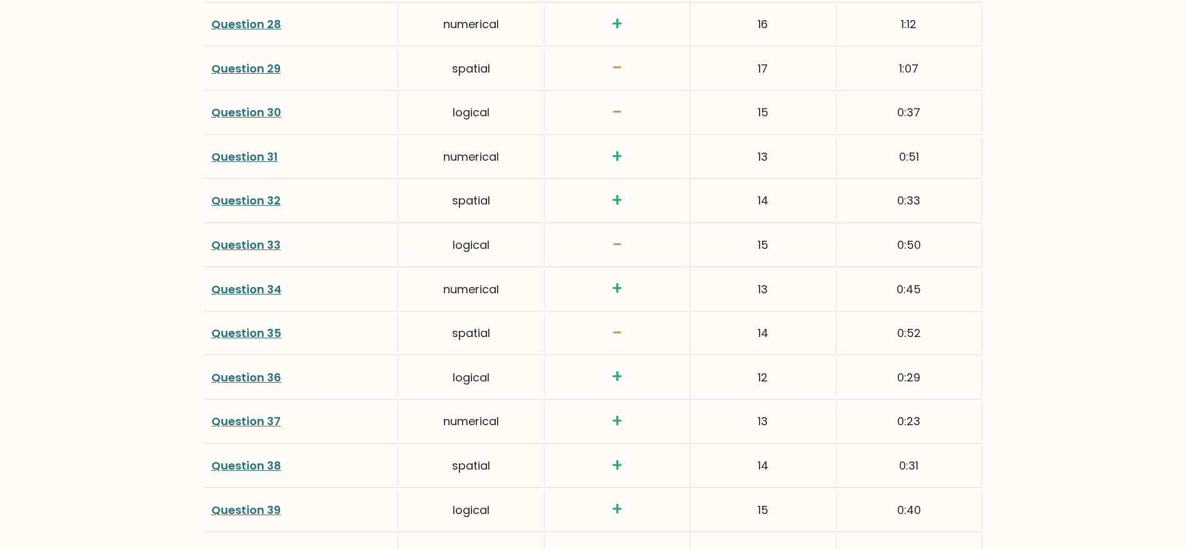
click at [261, 242] on link "Question 33" at bounding box center [245, 245] width 69 height 16
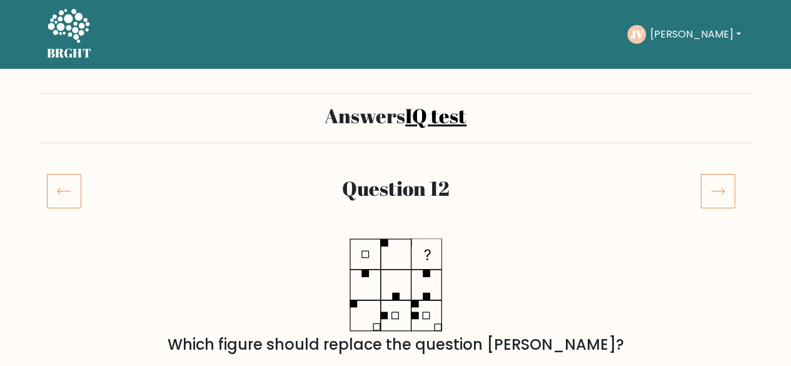
click at [74, 178] on icon at bounding box center [64, 190] width 34 height 35
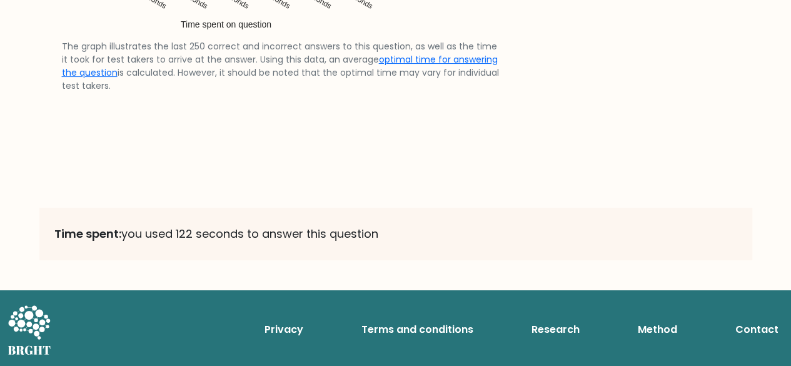
scroll to position [2442, 0]
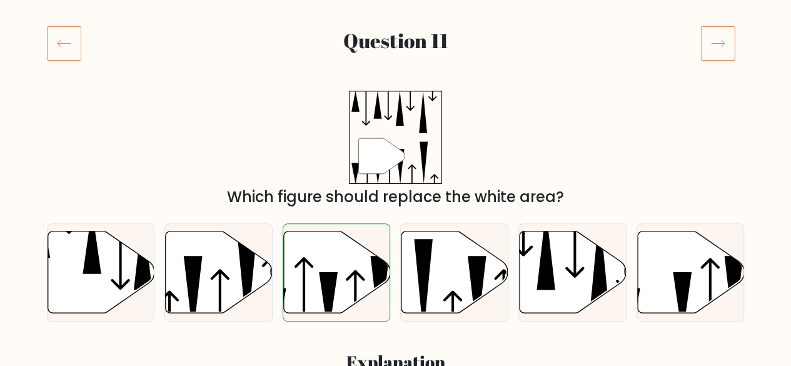
scroll to position [63, 0]
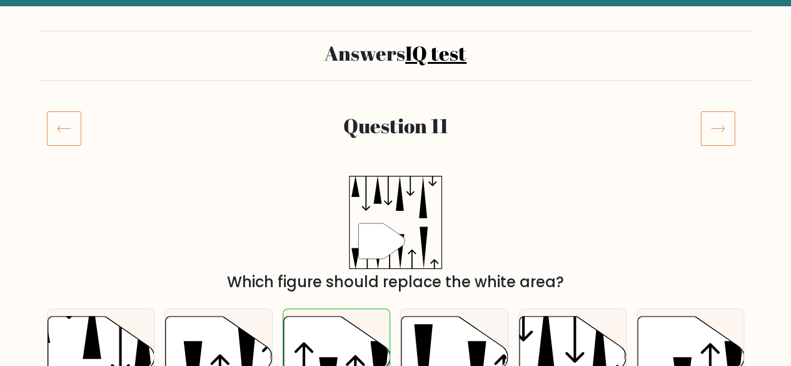
drag, startPoint x: 698, startPoint y: 129, endPoint x: 709, endPoint y: 127, distance: 10.9
click at [700, 129] on div at bounding box center [722, 128] width 59 height 35
click at [709, 127] on icon at bounding box center [717, 128] width 35 height 35
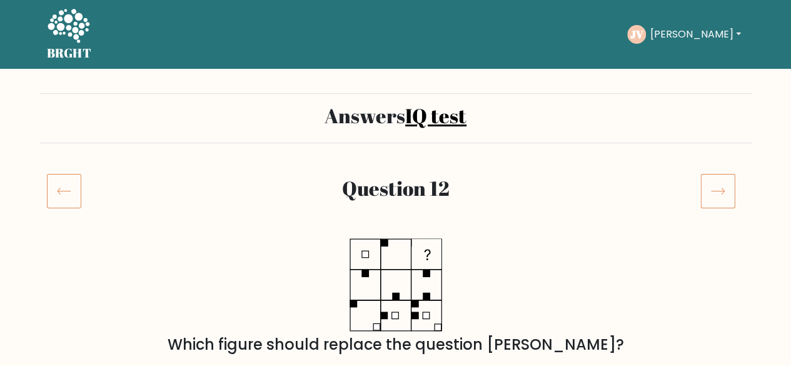
click at [728, 194] on icon at bounding box center [717, 190] width 35 height 35
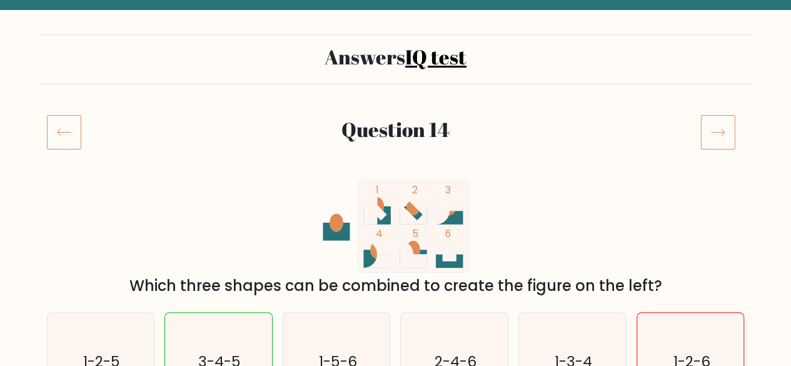
scroll to position [63, 0]
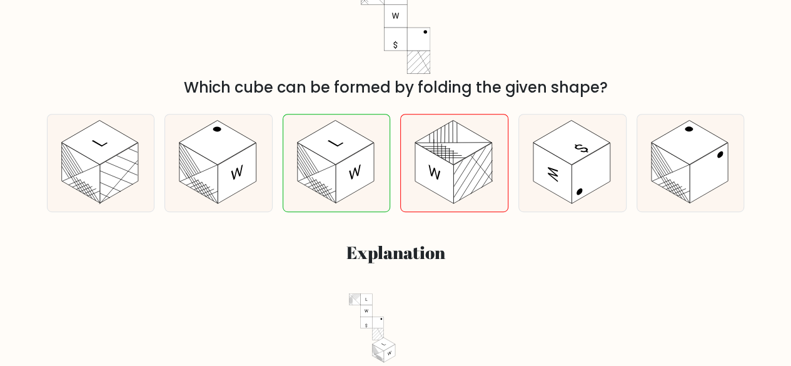
scroll to position [250, 0]
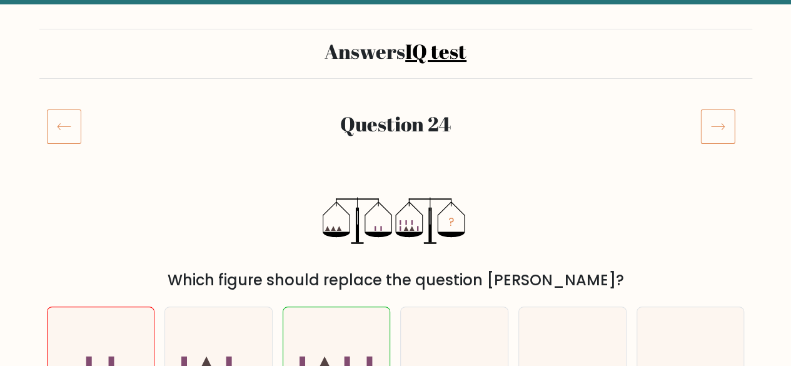
scroll to position [63, 0]
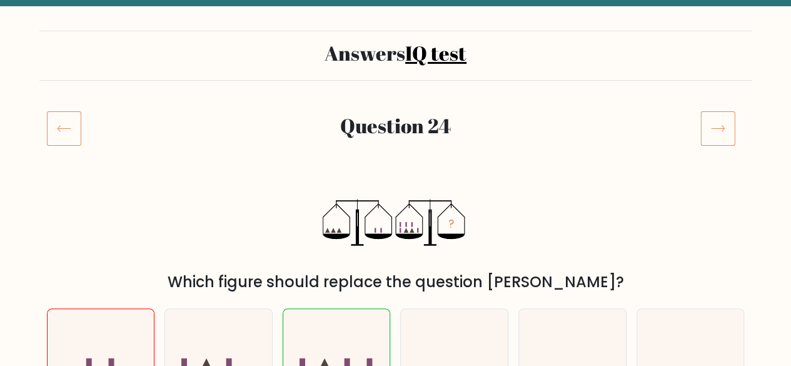
click at [346, 342] on icon at bounding box center [336, 357] width 107 height 88
click at [396, 124] on input "c." at bounding box center [396, 122] width 1 height 3
radio input "true"
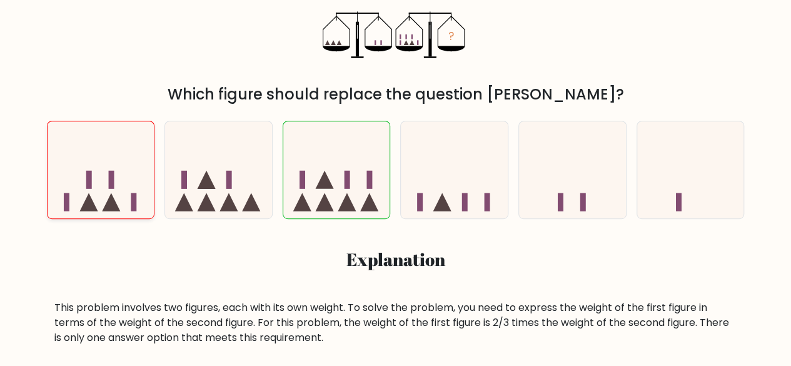
click at [118, 197] on icon at bounding box center [101, 170] width 107 height 88
radio input "true"
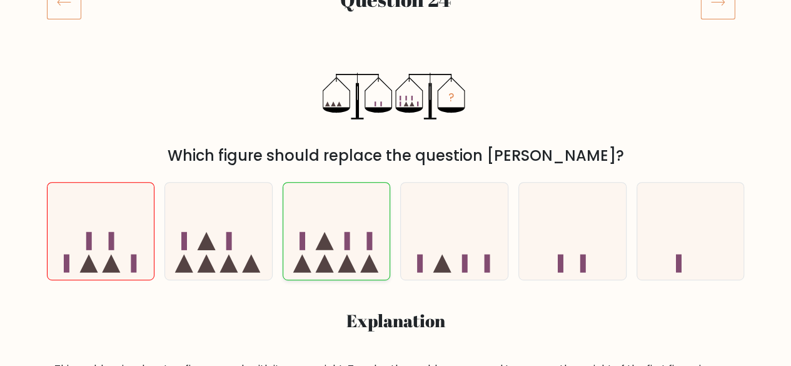
click at [320, 268] on icon at bounding box center [324, 263] width 18 height 18
radio input "true"
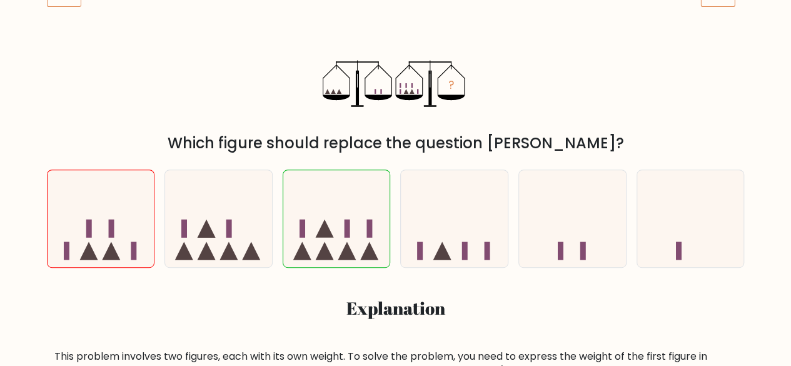
scroll to position [126, 0]
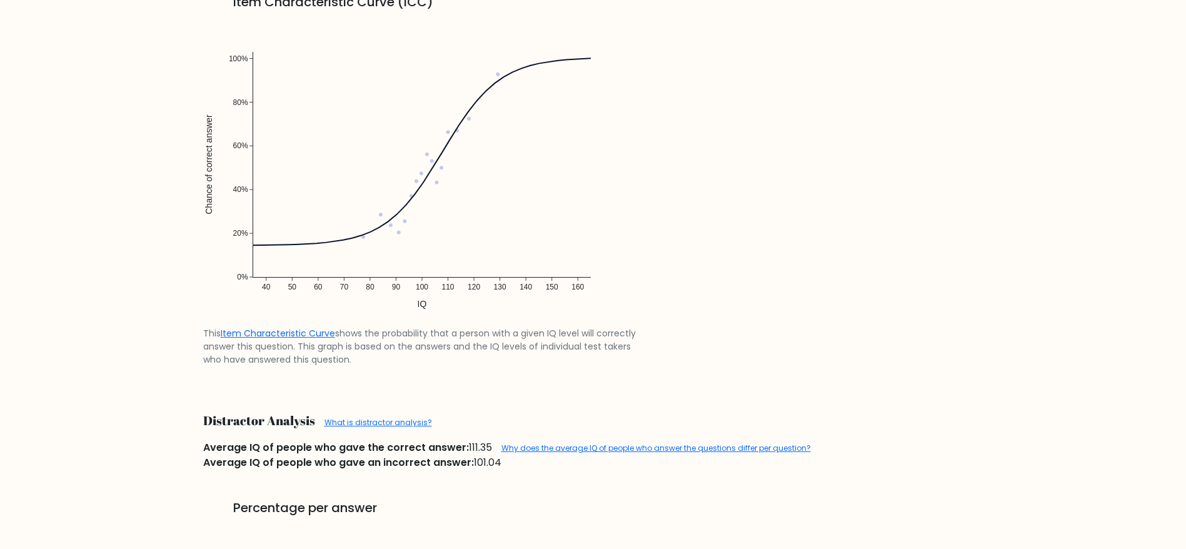
scroll to position [1094, 0]
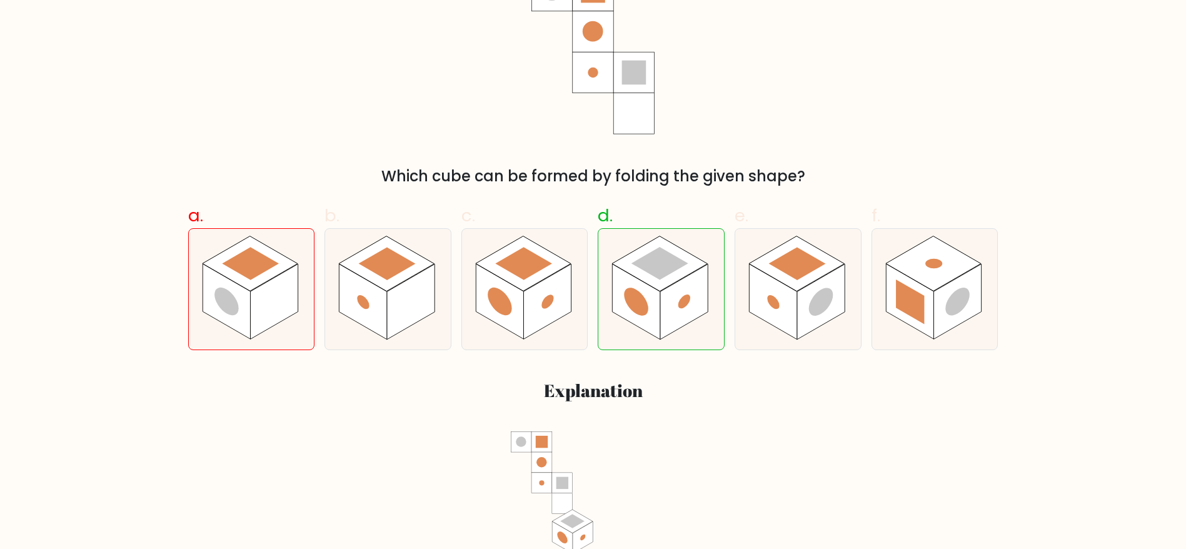
scroll to position [375, 0]
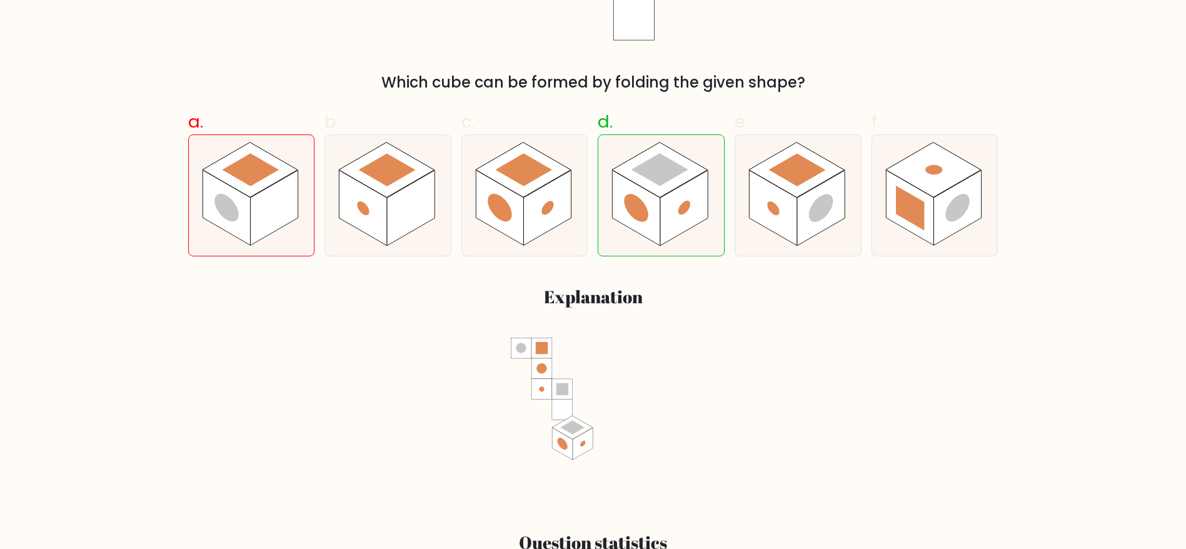
drag, startPoint x: 616, startPoint y: 358, endPoint x: 698, endPoint y: 383, distance: 85.8
click at [695, 400] on div at bounding box center [593, 420] width 795 height 164
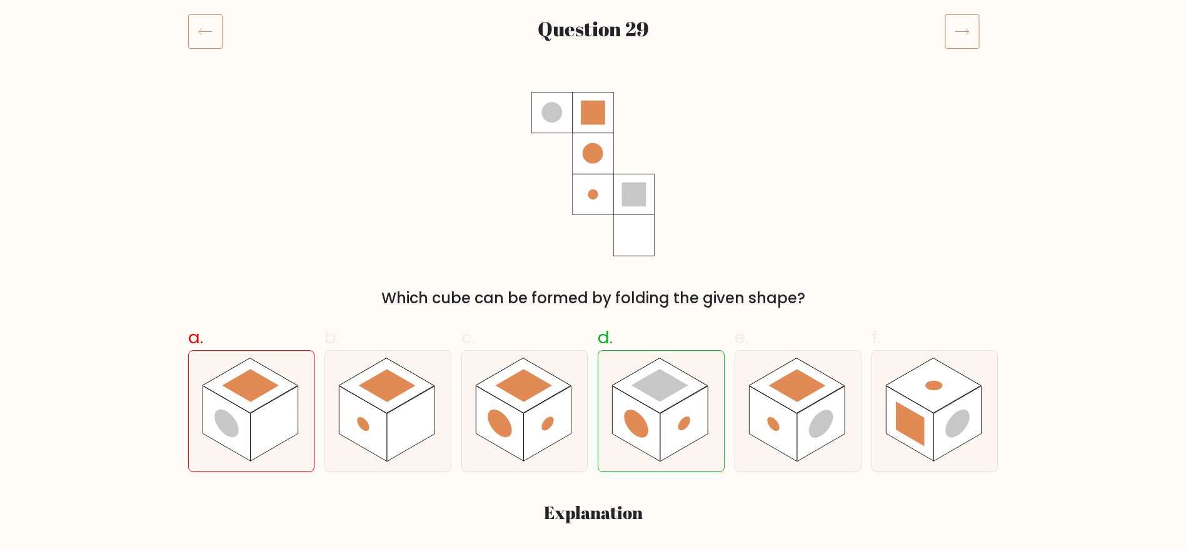
scroll to position [188, 0]
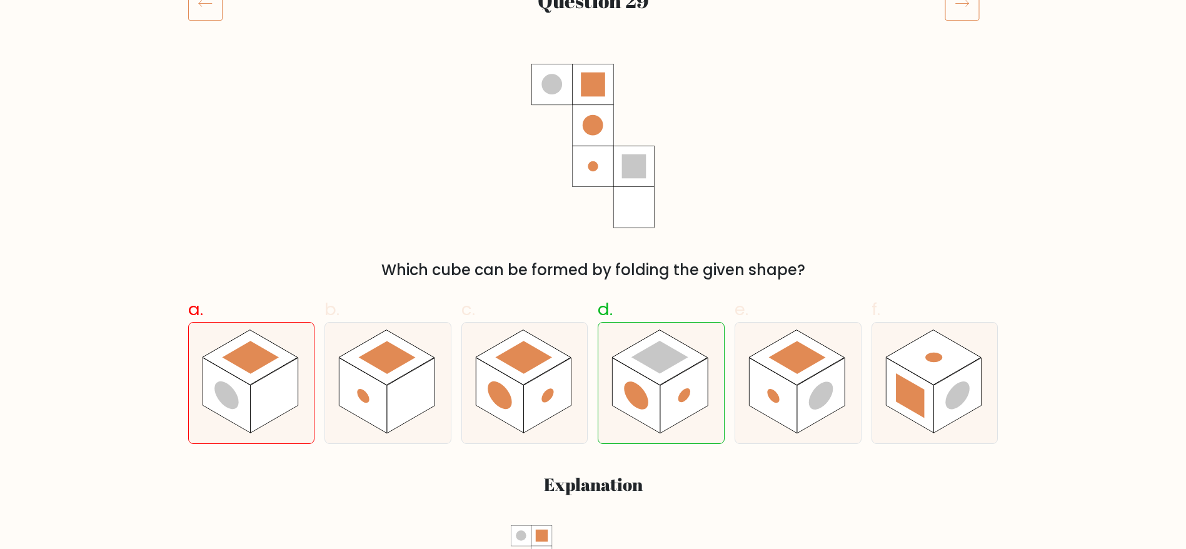
drag, startPoint x: 531, startPoint y: 159, endPoint x: 559, endPoint y: 159, distance: 28.1
click at [561, 165] on icon at bounding box center [593, 146] width 124 height 164
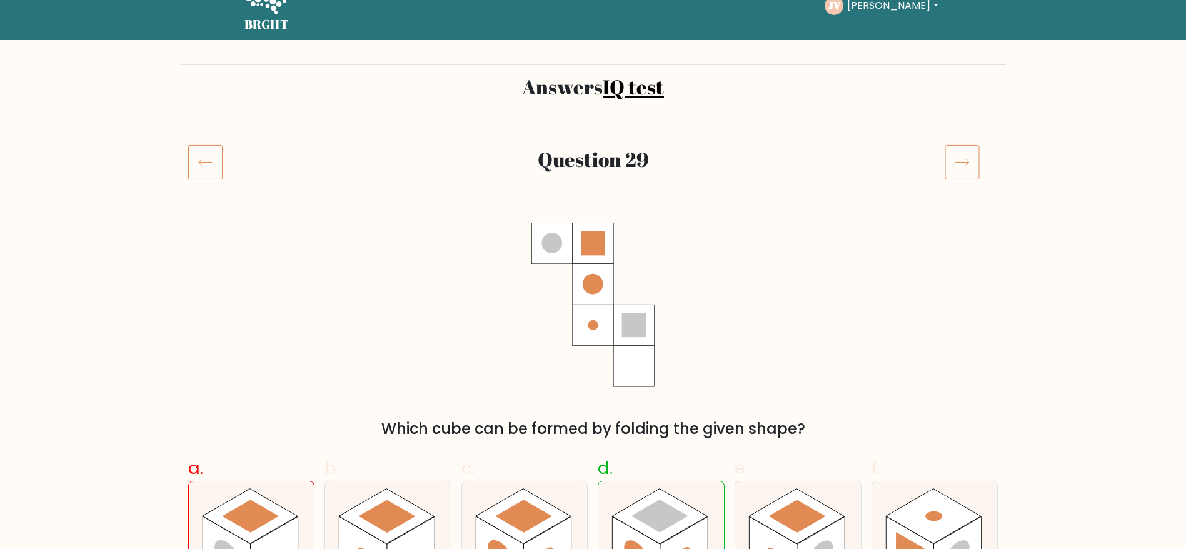
scroll to position [0, 0]
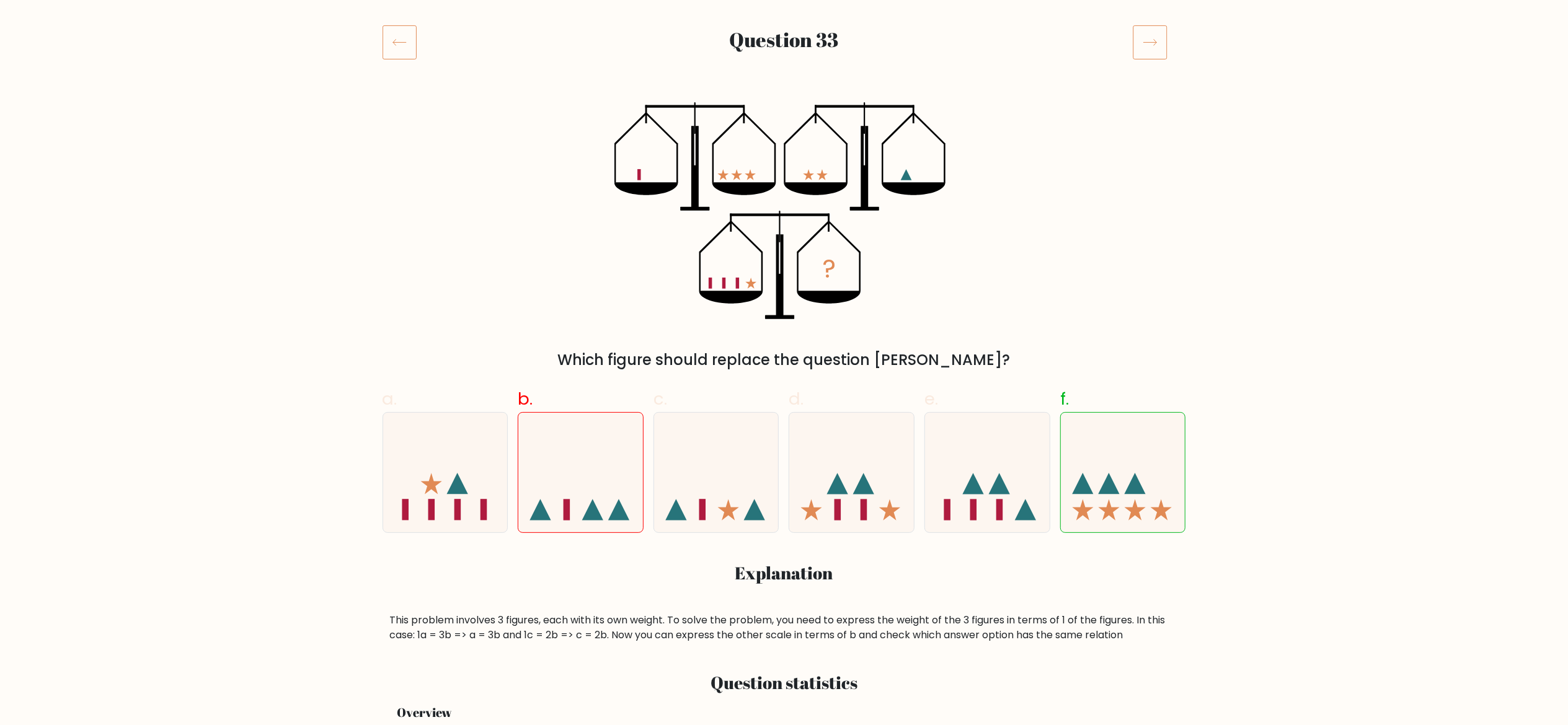
scroll to position [186, 0]
